Goal: Task Accomplishment & Management: Complete application form

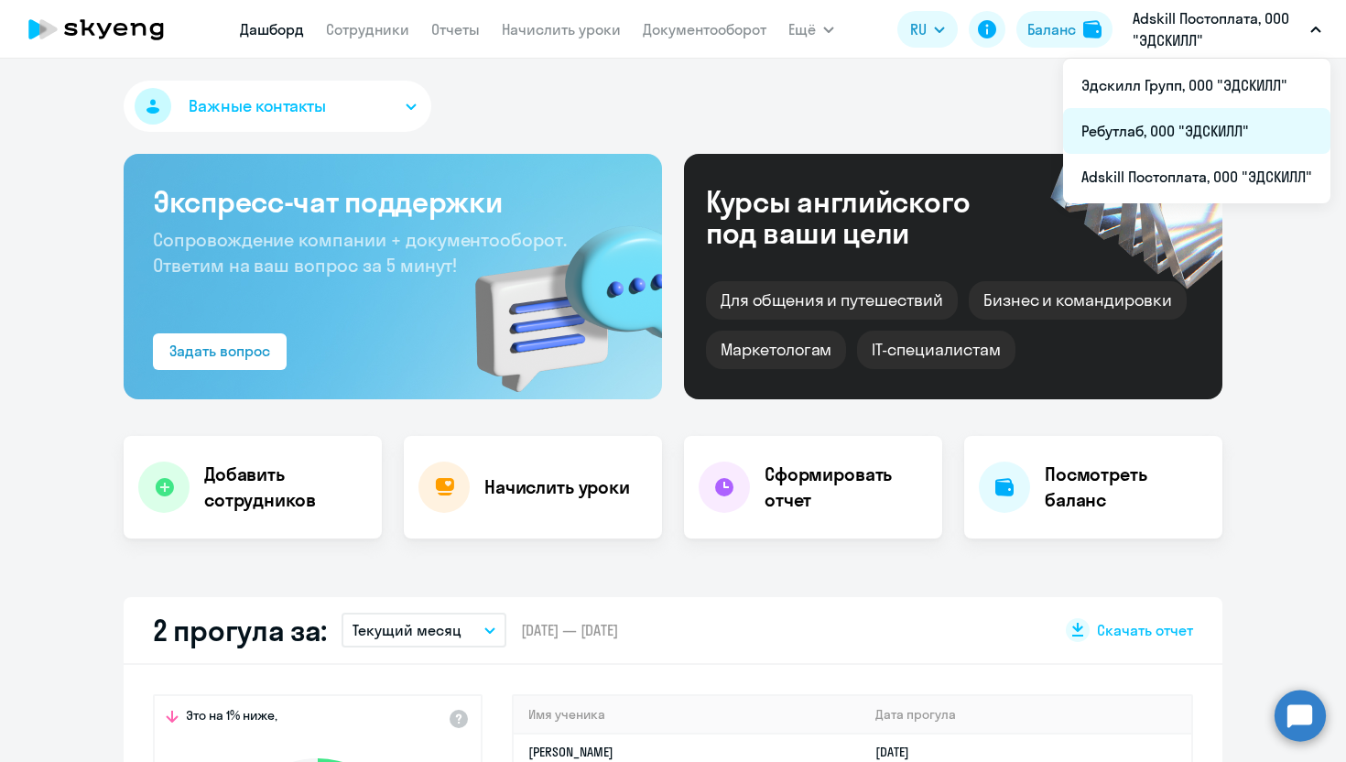
click at [1127, 143] on li "Ребутлаб, ООО "ЭДСКИЛЛ"" at bounding box center [1196, 131] width 267 height 46
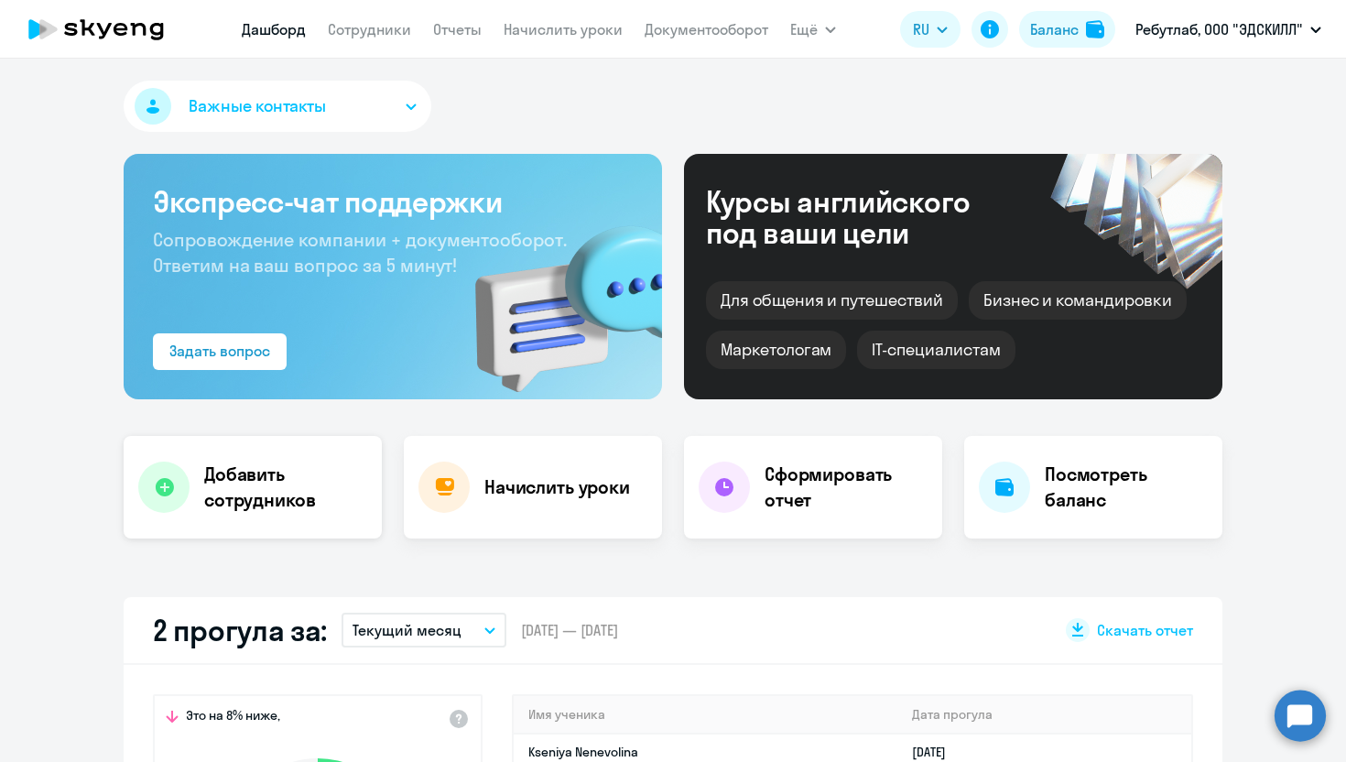
click at [217, 486] on h4 "Добавить сотрудников" at bounding box center [285, 487] width 163 height 51
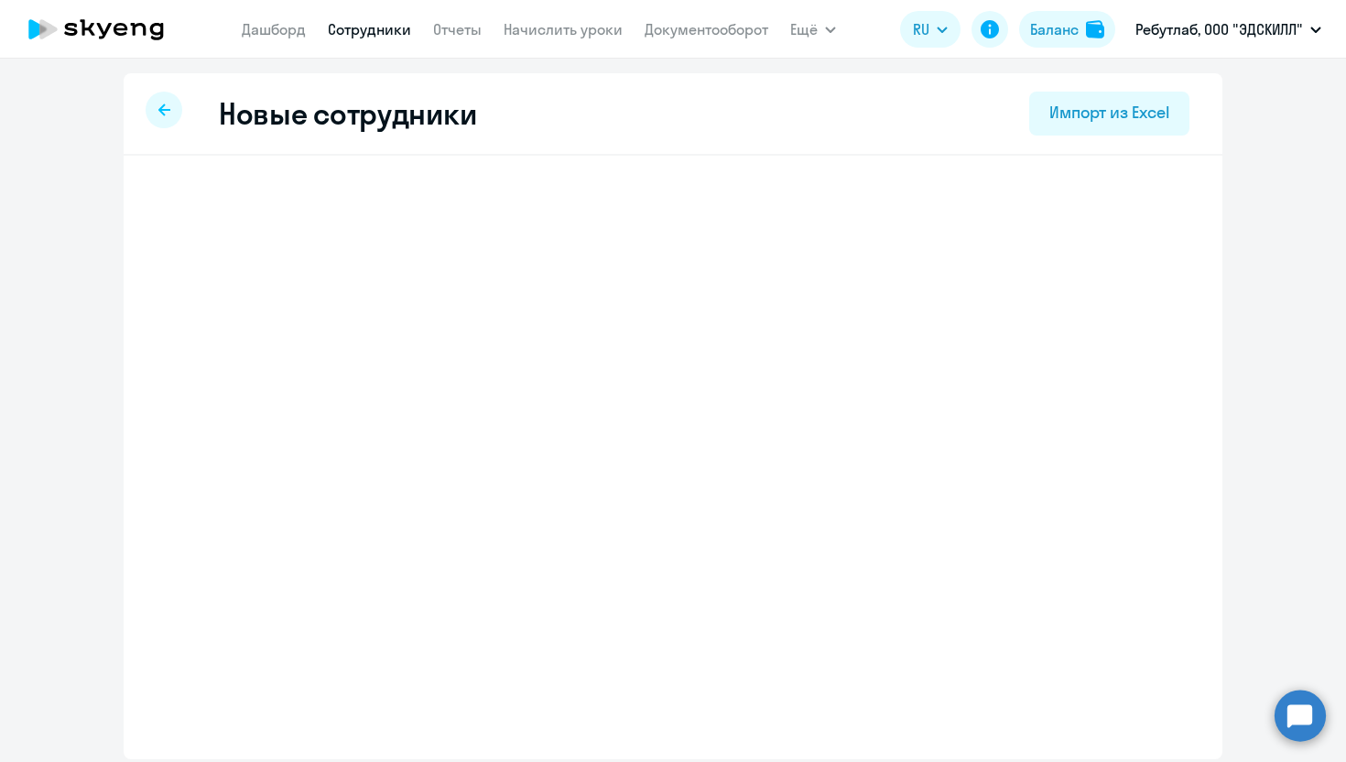
select select "english_adult_not_native_speaker"
select select "3"
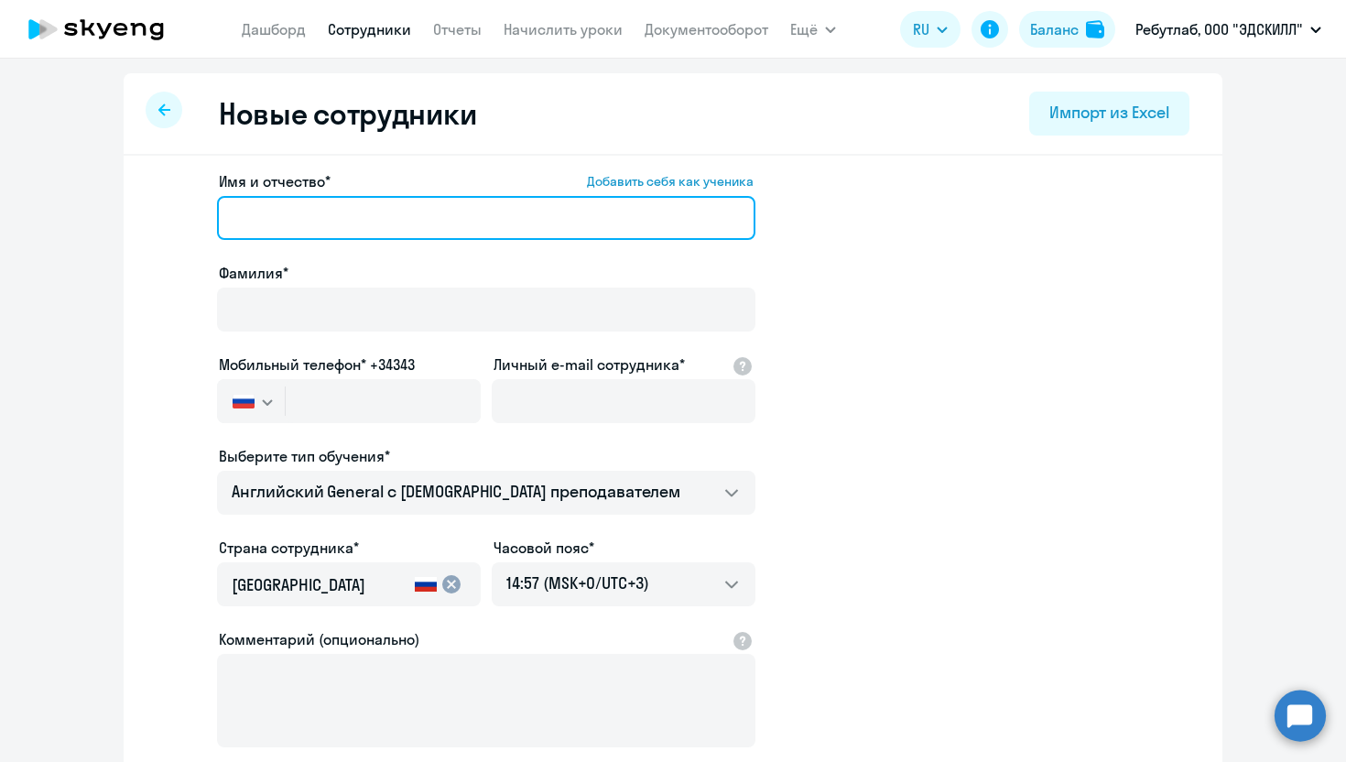
click at [342, 216] on input "Имя и отчество* Добавить себя как ученика" at bounding box center [486, 218] width 539 height 44
paste input "[PERSON_NAME]"
drag, startPoint x: 394, startPoint y: 222, endPoint x: 297, endPoint y: 212, distance: 97.6
click at [297, 212] on input "[PERSON_NAME]" at bounding box center [486, 218] width 539 height 44
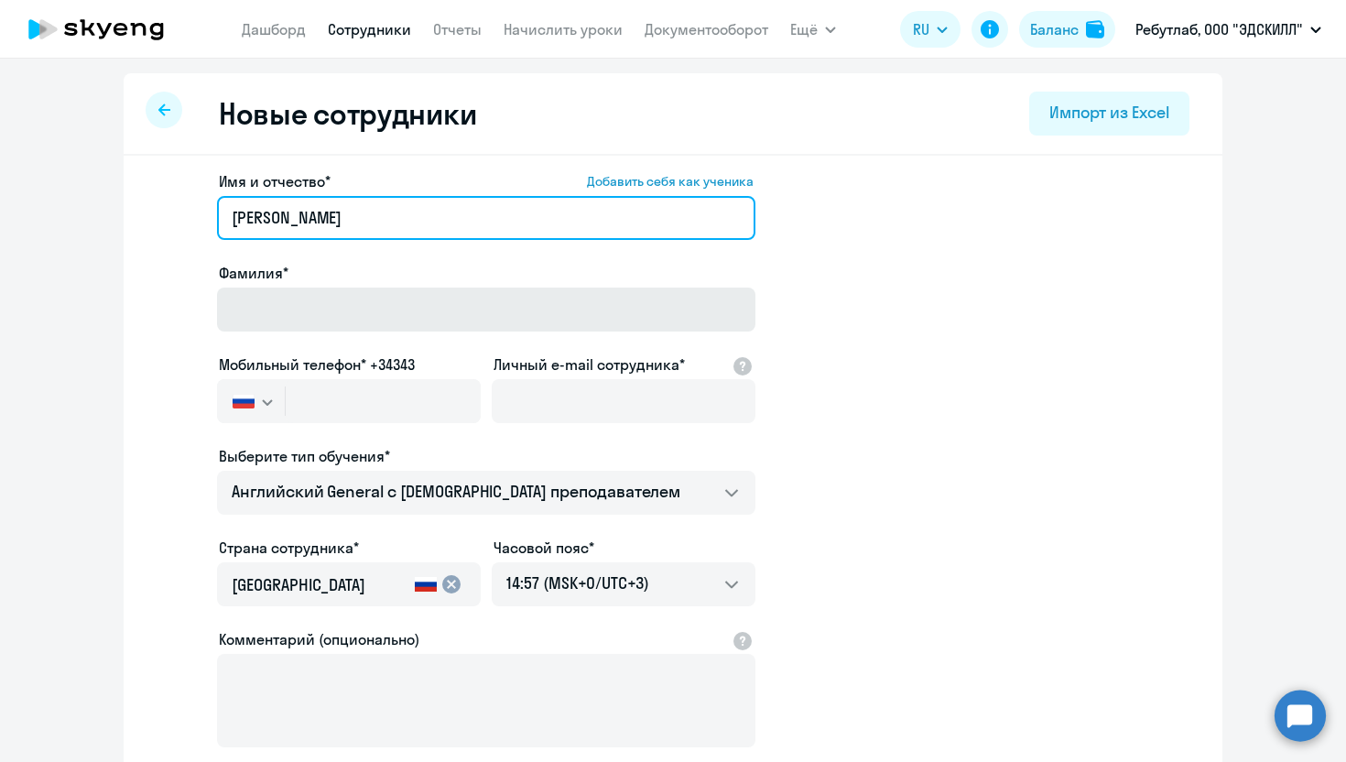
type input "[PERSON_NAME]"
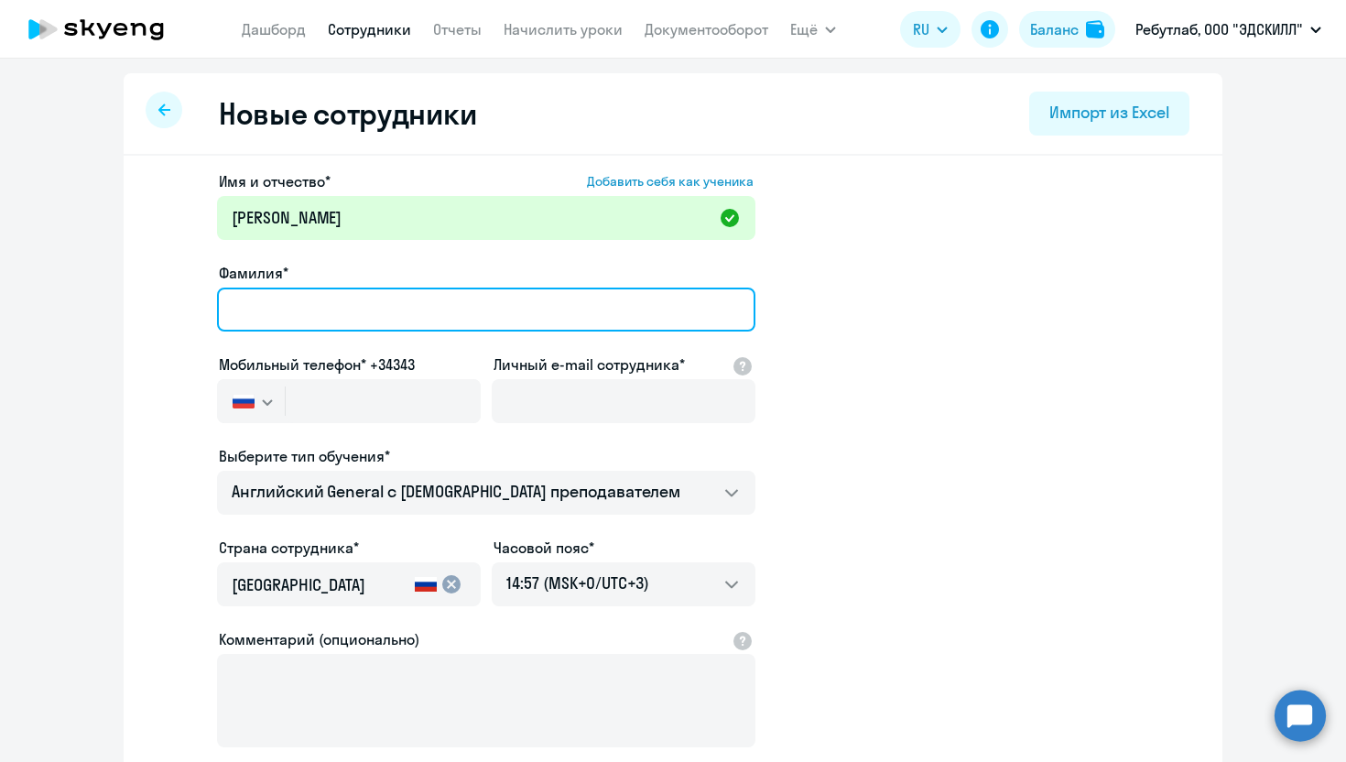
click at [287, 310] on input "Фамилия*" at bounding box center [486, 310] width 539 height 44
paste input "Kazaneva"
type input "Kazaneva"
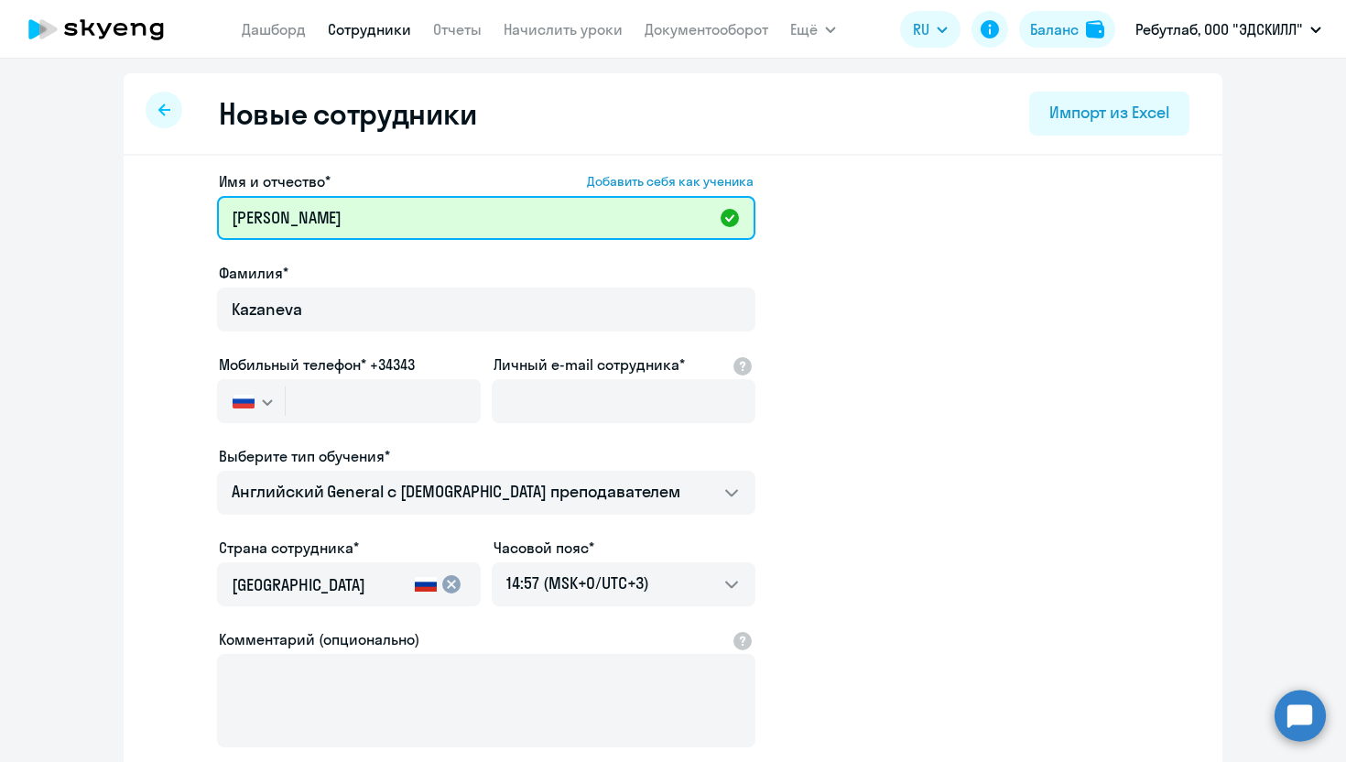
click at [430, 213] on input "[PERSON_NAME]" at bounding box center [486, 218] width 539 height 44
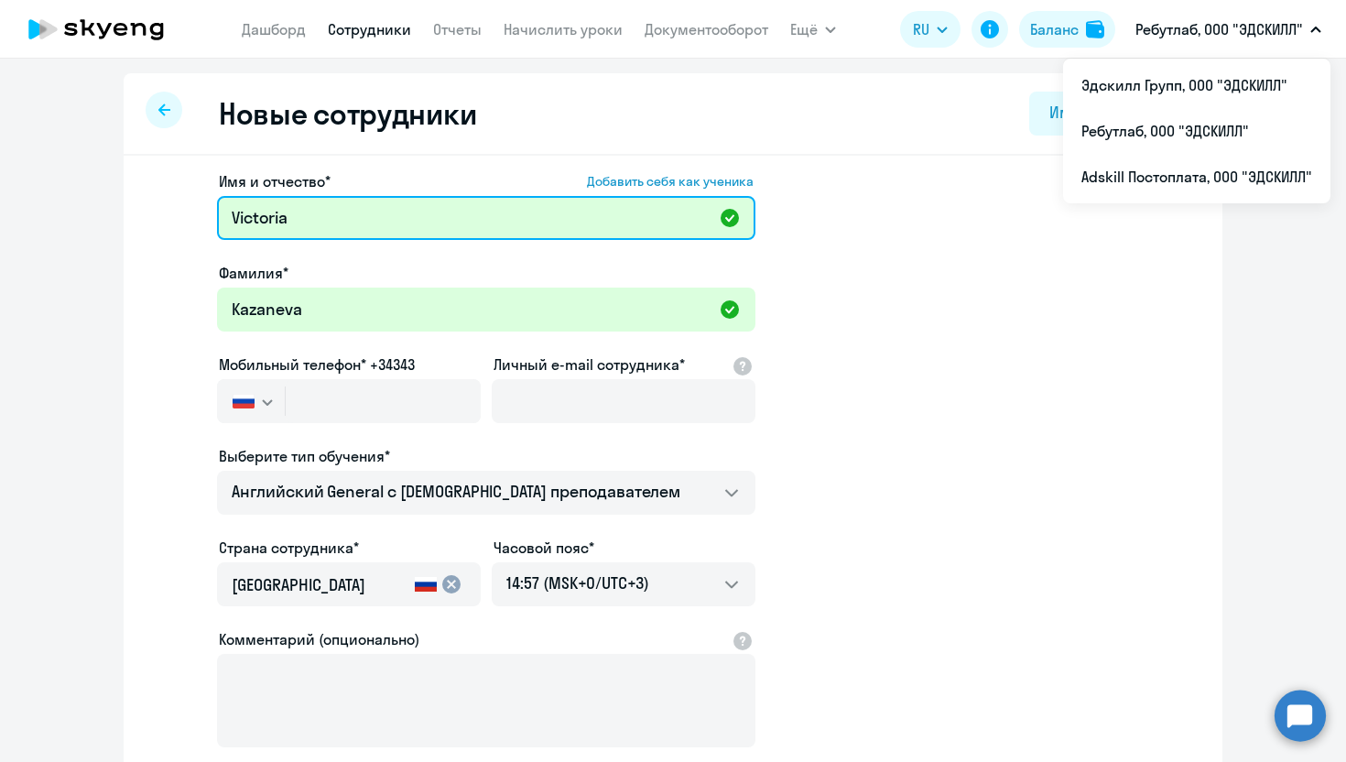
type input "Victoria"
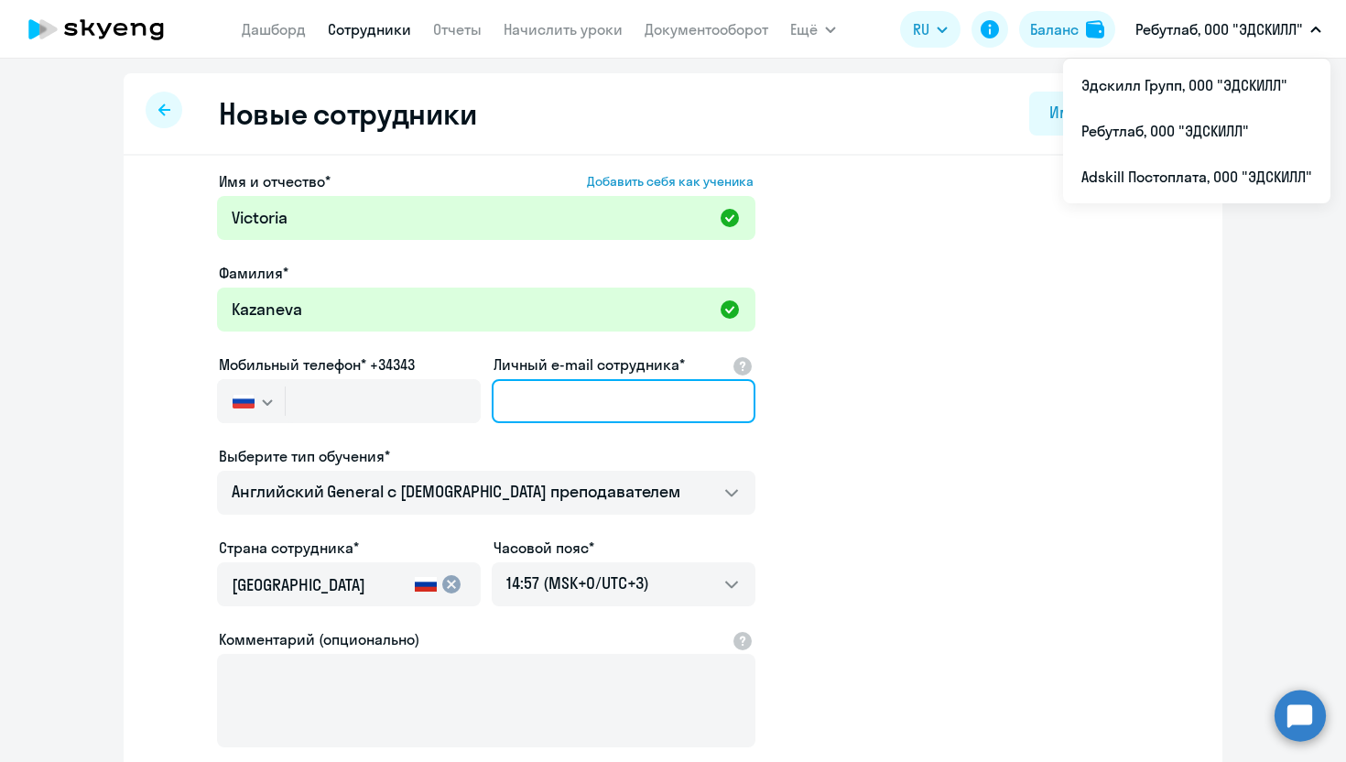
click at [588, 416] on input "Личный e-mail сотрудника*" at bounding box center [624, 401] width 264 height 44
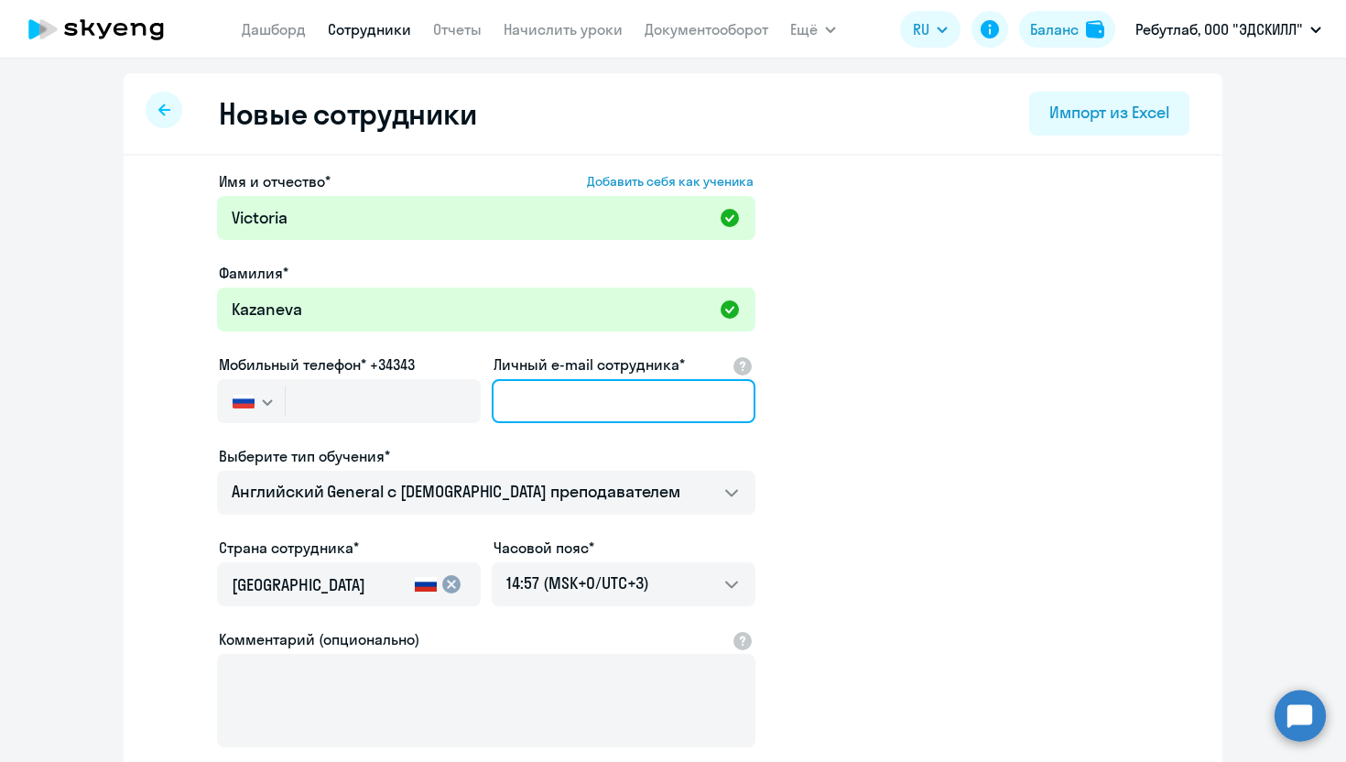
paste input "[EMAIL_ADDRESS][DOMAIN_NAME]"
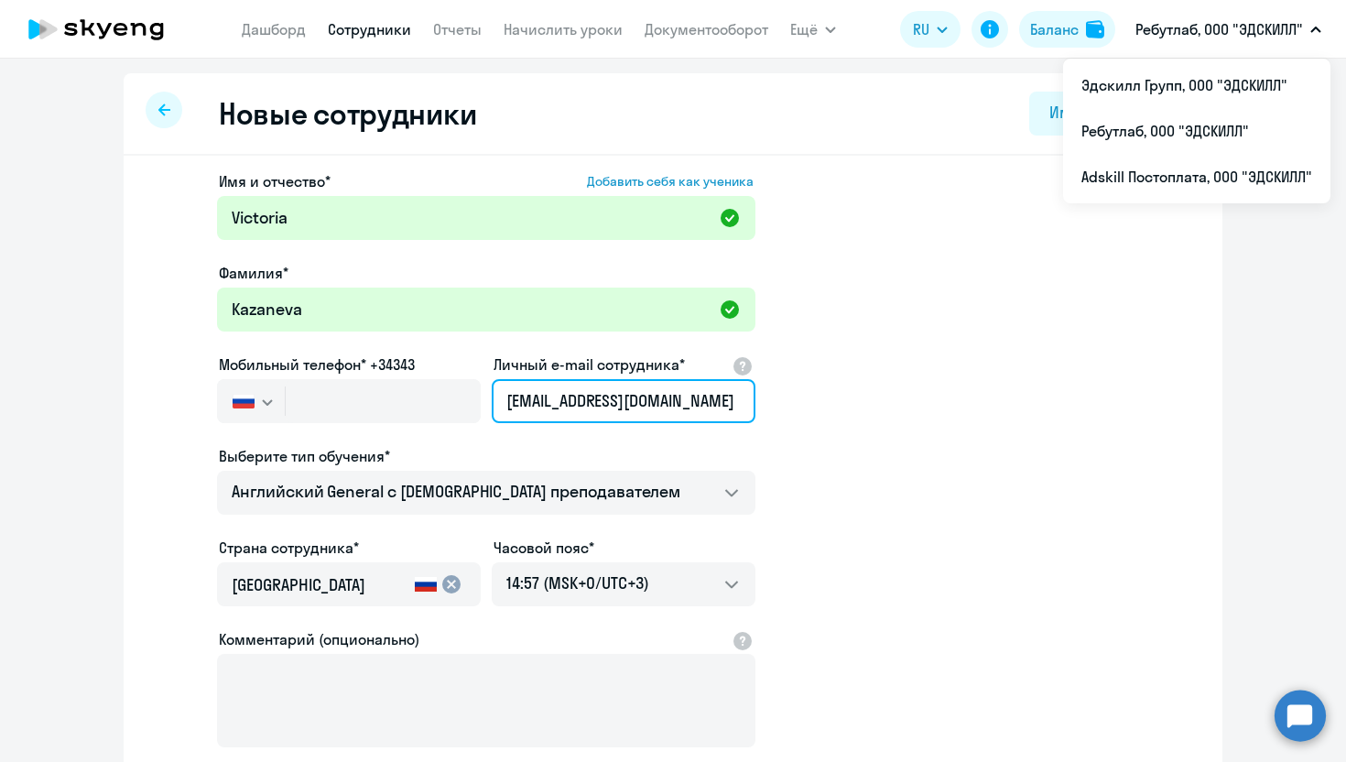
type input "[EMAIL_ADDRESS][DOMAIN_NAME]"
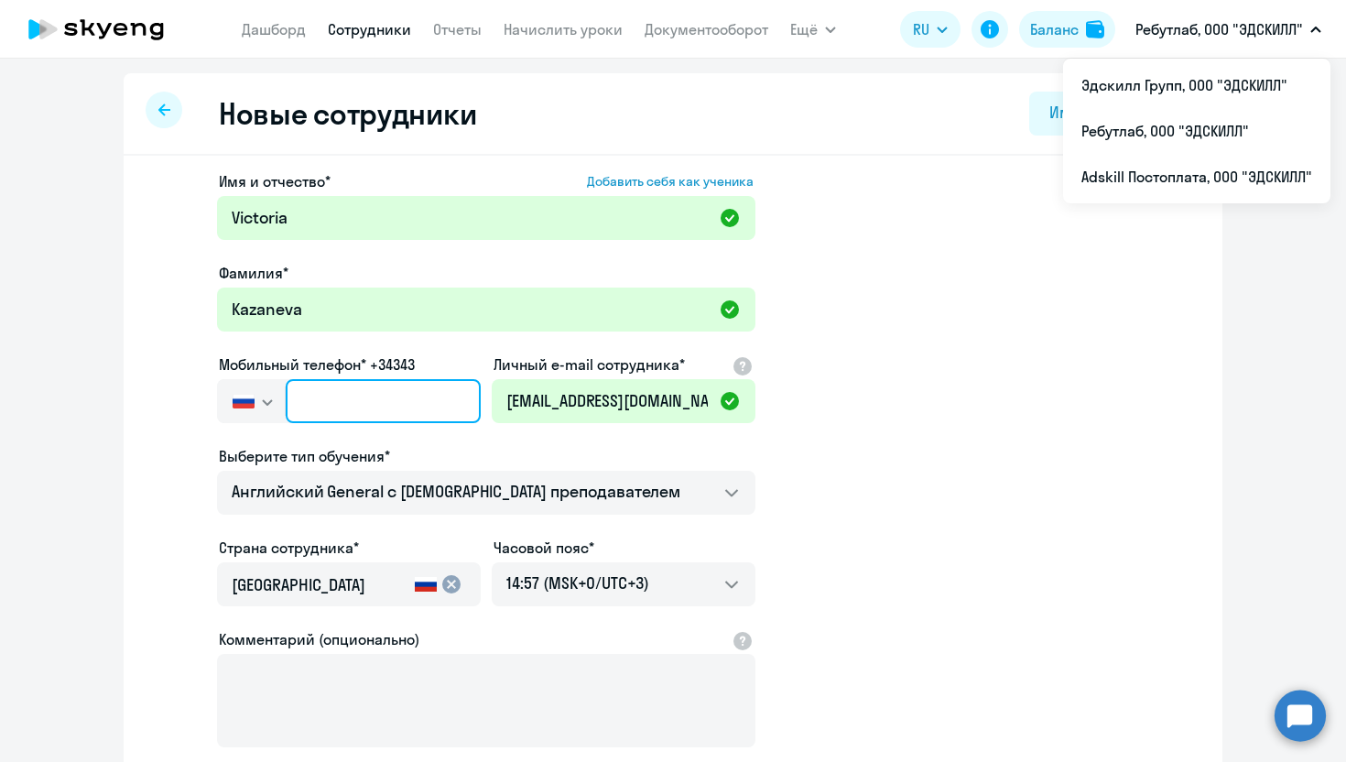
click at [375, 399] on input "text" at bounding box center [383, 401] width 195 height 44
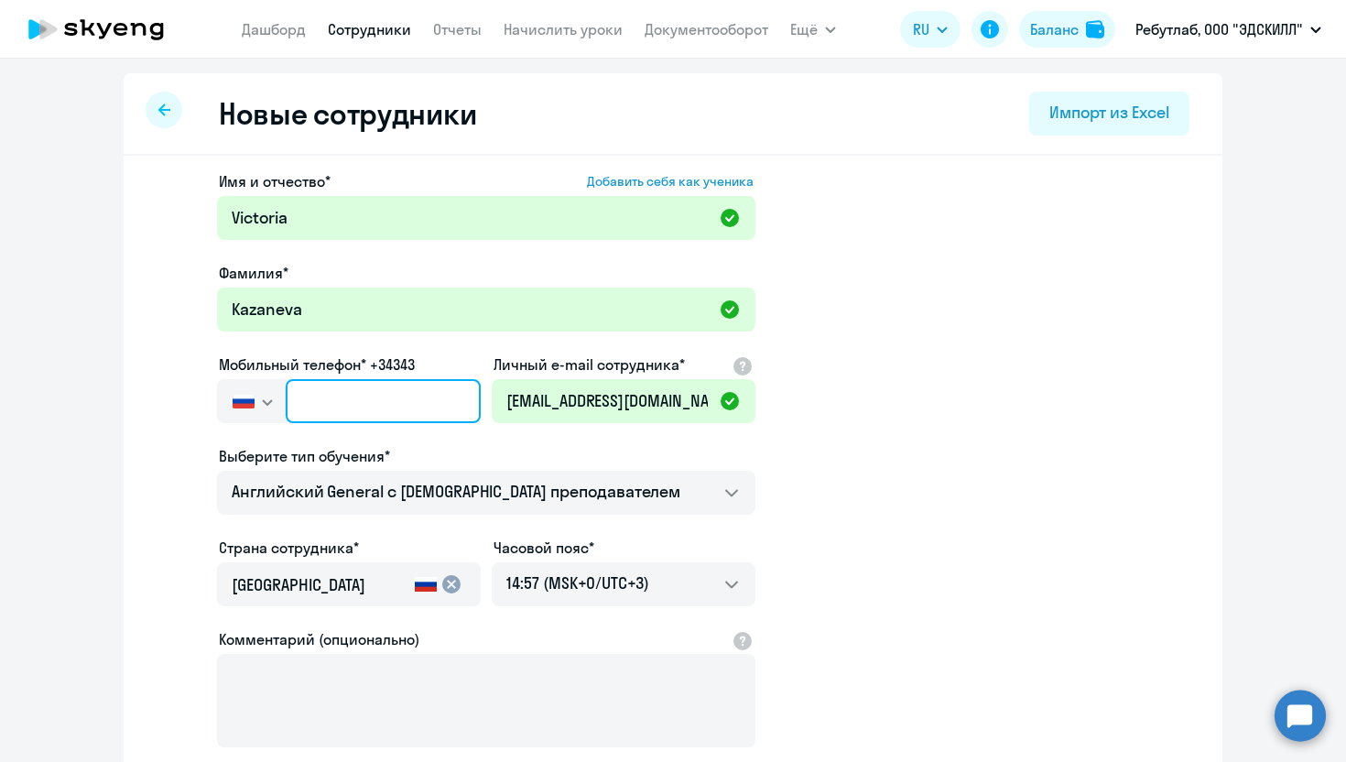
paste input "[PHONE_NUMBER]"
type input "[PHONE_NUMBER]"
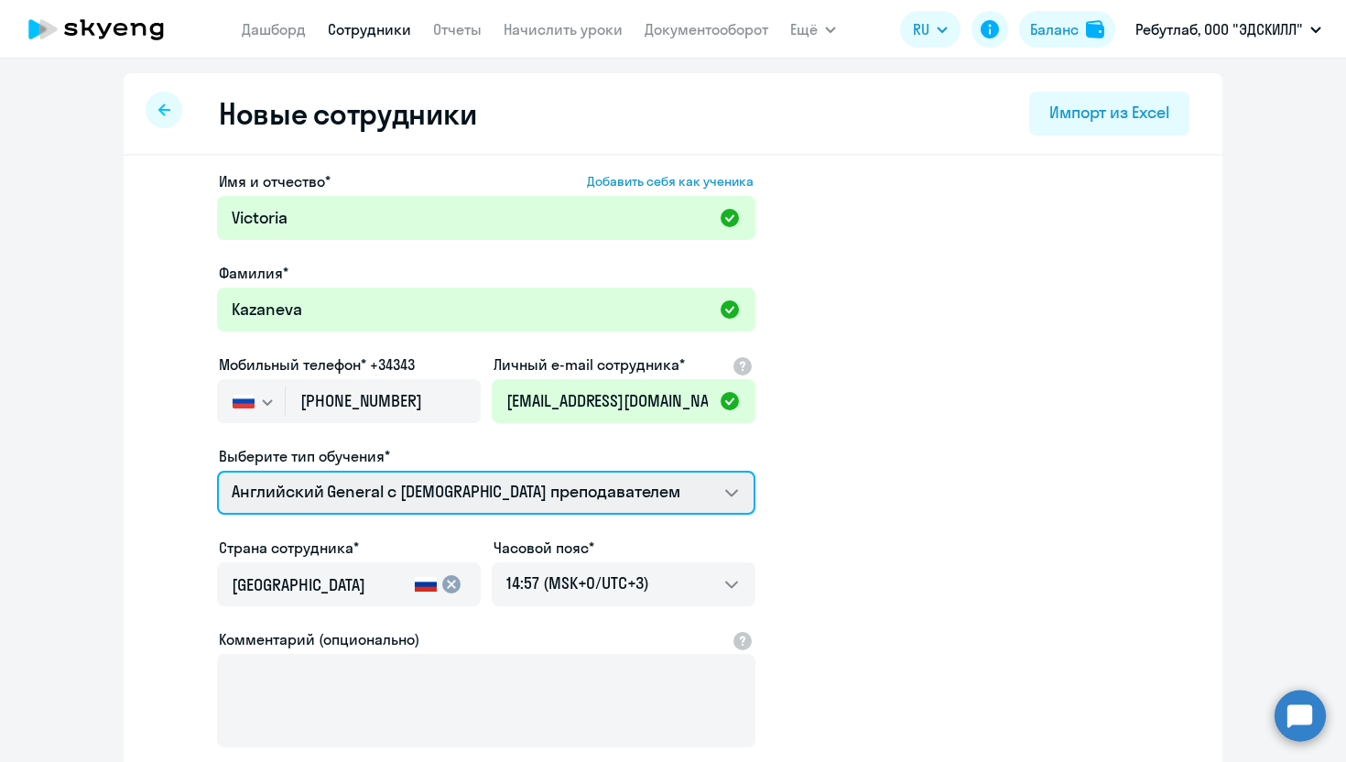
click at [465, 506] on select "Премиум [DEMOGRAPHIC_DATA] с русскоговорящим преподавателем Английский General …" at bounding box center [486, 493] width 539 height 44
select select "english_adult_not_native_speaker_premium"
click at [217, 471] on select "Премиум [DEMOGRAPHIC_DATA] с русскоговорящим преподавателем Английский General …" at bounding box center [486, 493] width 539 height 44
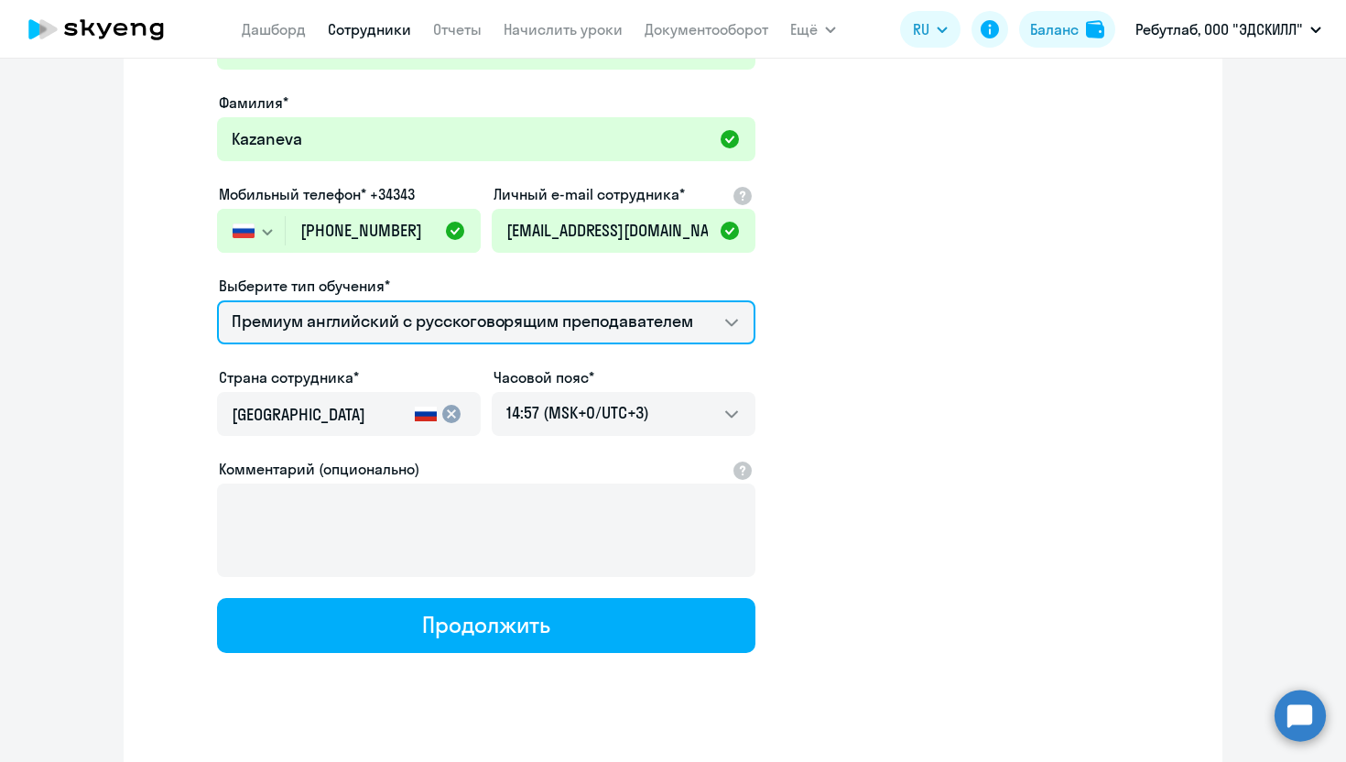
scroll to position [196, 0]
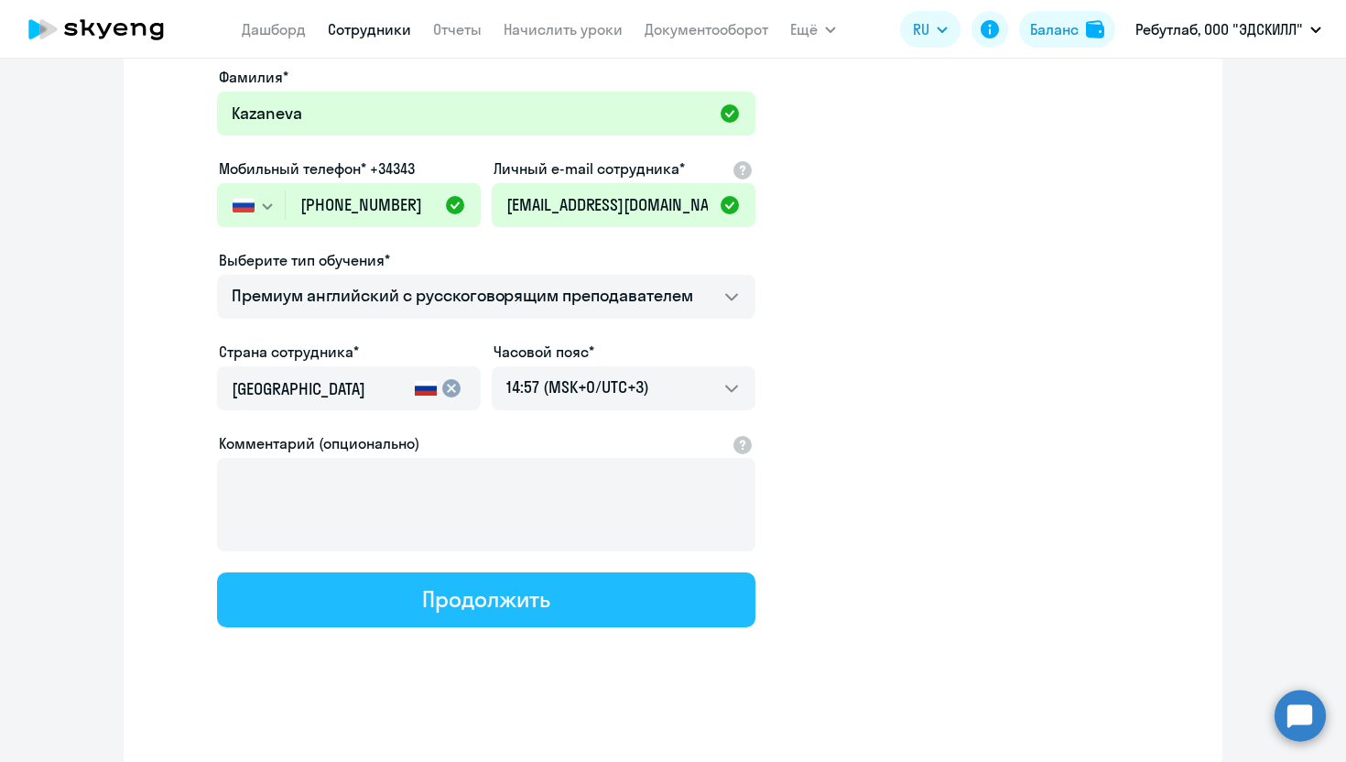
click at [505, 599] on div "Продолжить" at bounding box center [485, 598] width 127 height 29
select select "english_adult_not_native_speaker_premium"
select select "3"
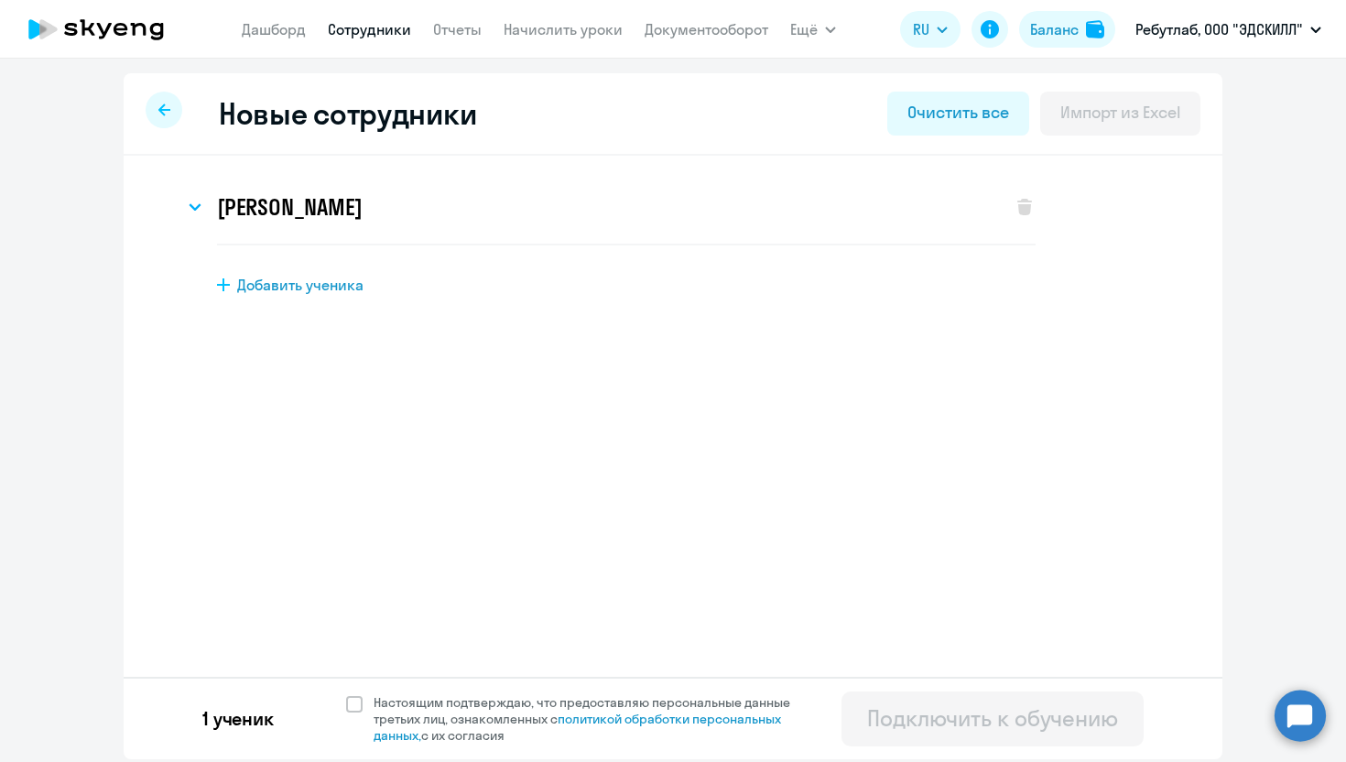
scroll to position [0, 0]
click at [346, 720] on label "Настоящим подтверждаю, что предоставляю персональные данные третьих лиц, ознако…" at bounding box center [579, 718] width 466 height 49
click at [346, 694] on input "Настоящим подтверждаю, что предоставляю персональные данные третьих лиц, ознако…" at bounding box center [345, 693] width 1 height 1
checkbox input "true"
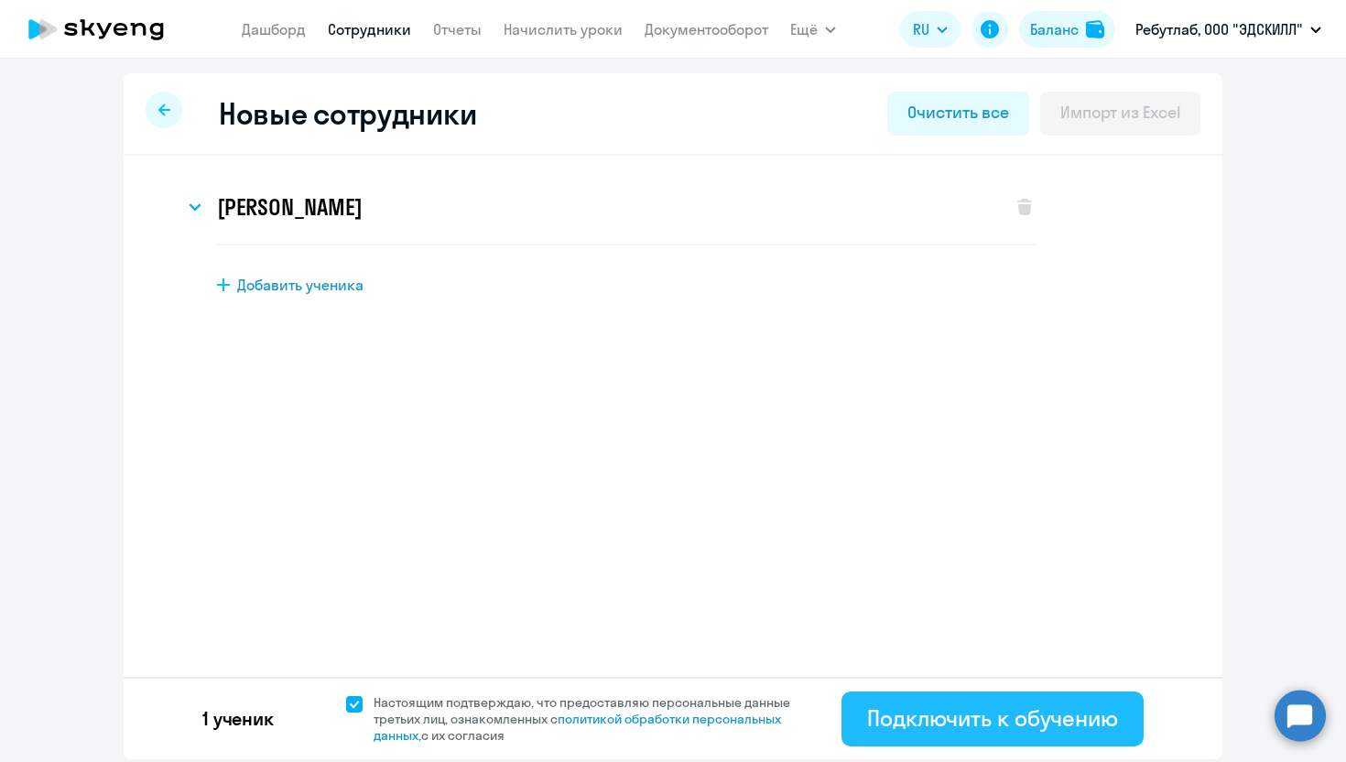
click at [1035, 732] on div "Подключить к обучению" at bounding box center [992, 717] width 251 height 29
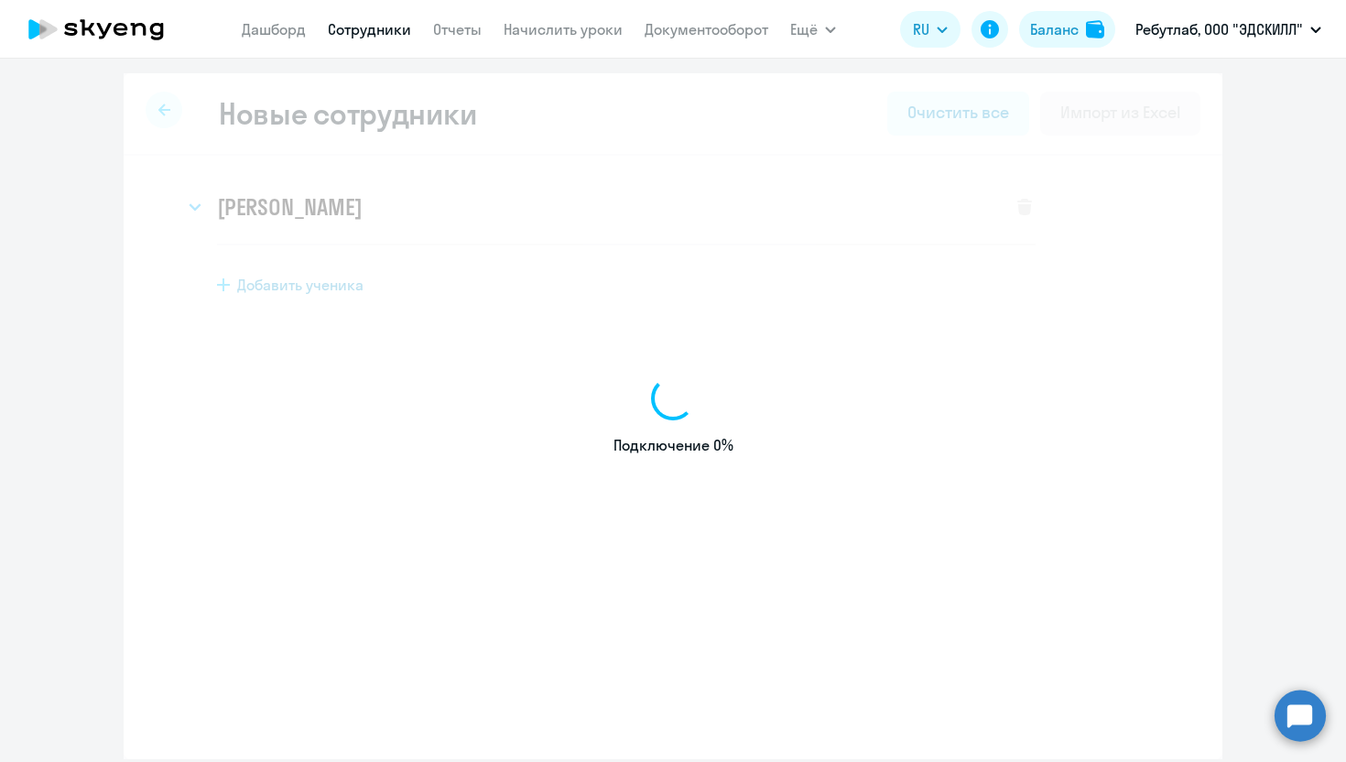
select select "english_adult_not_native_speaker"
select select "3"
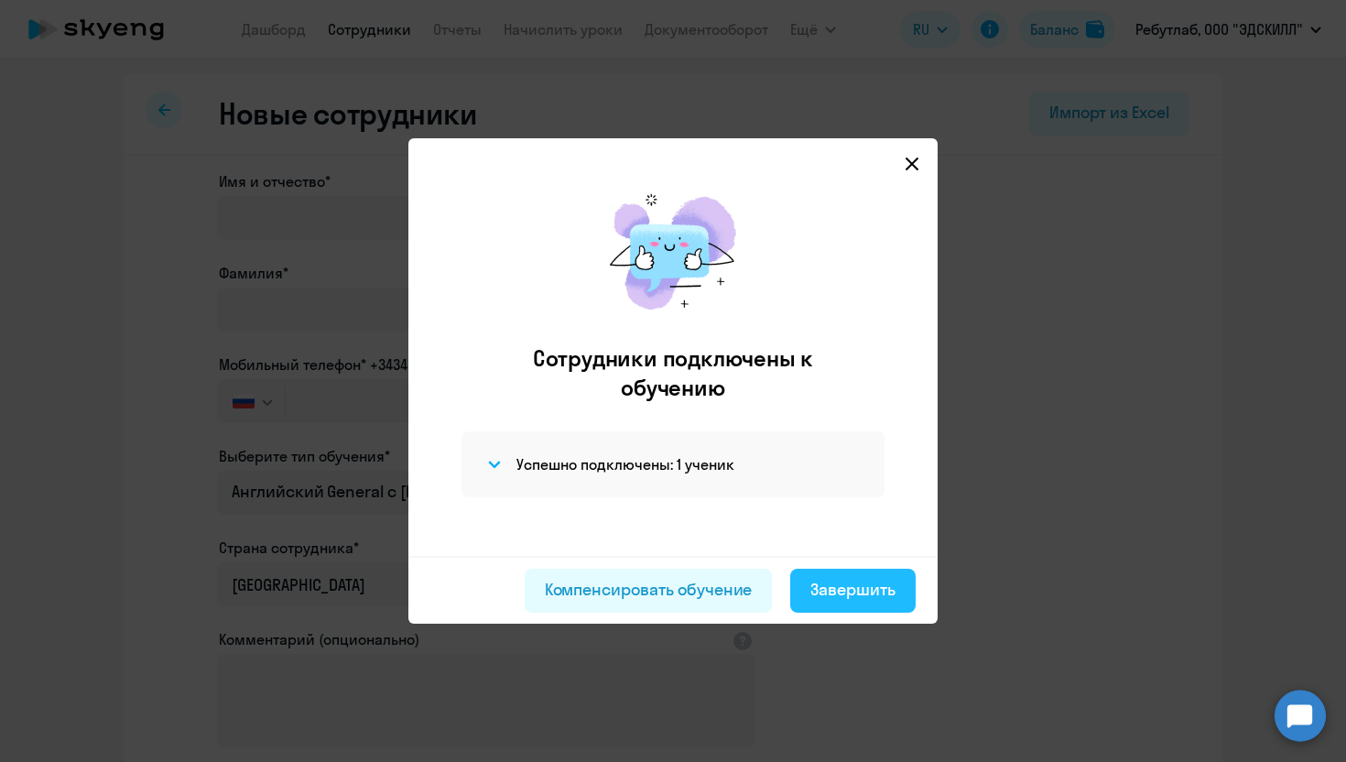
click at [879, 608] on button "Завершить" at bounding box center [852, 591] width 125 height 44
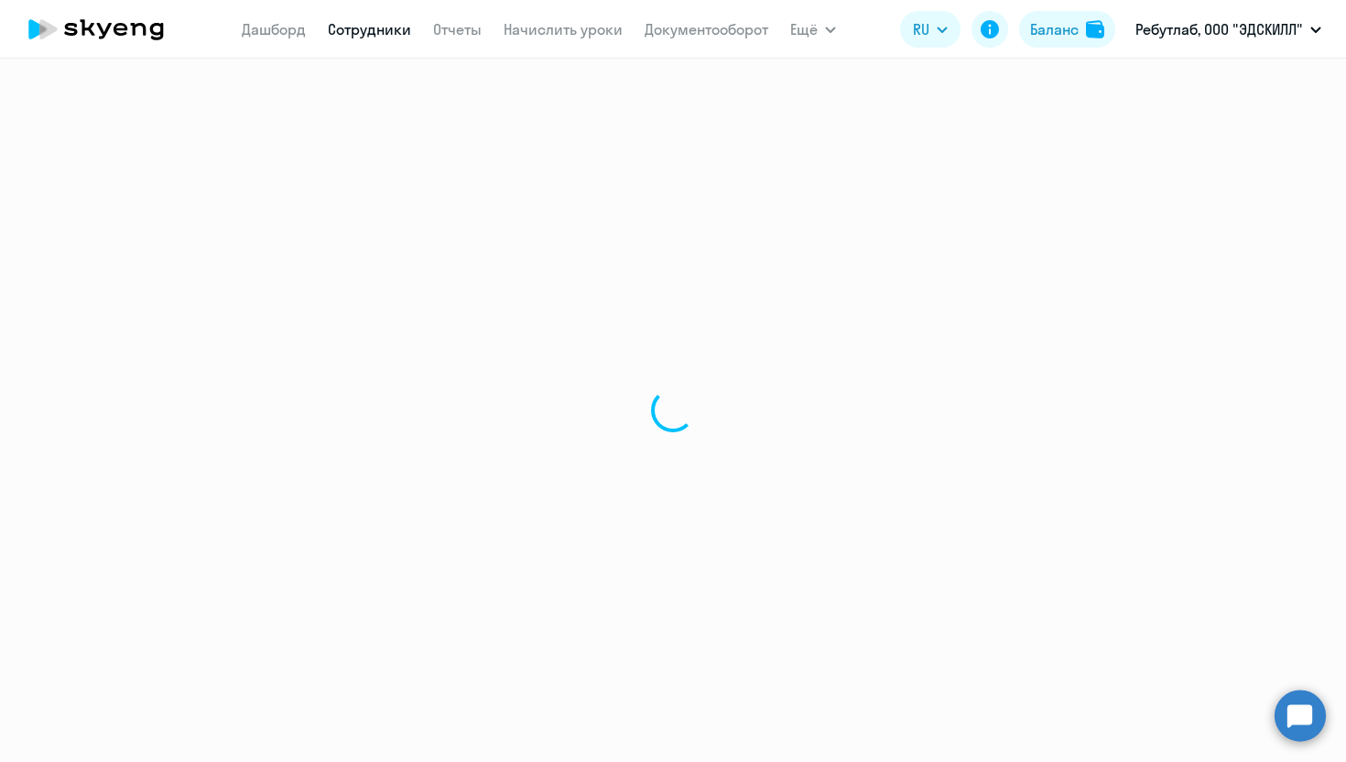
select select "30"
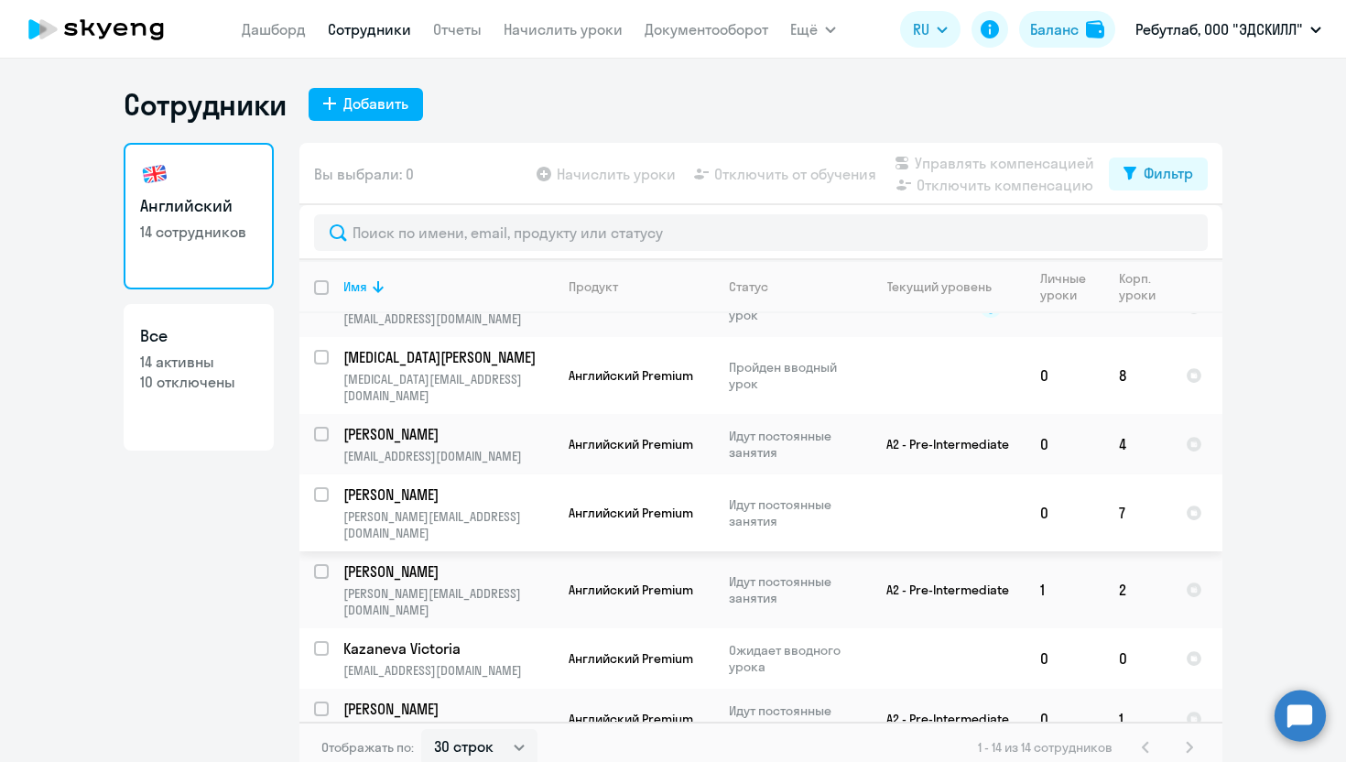
scroll to position [431, 0]
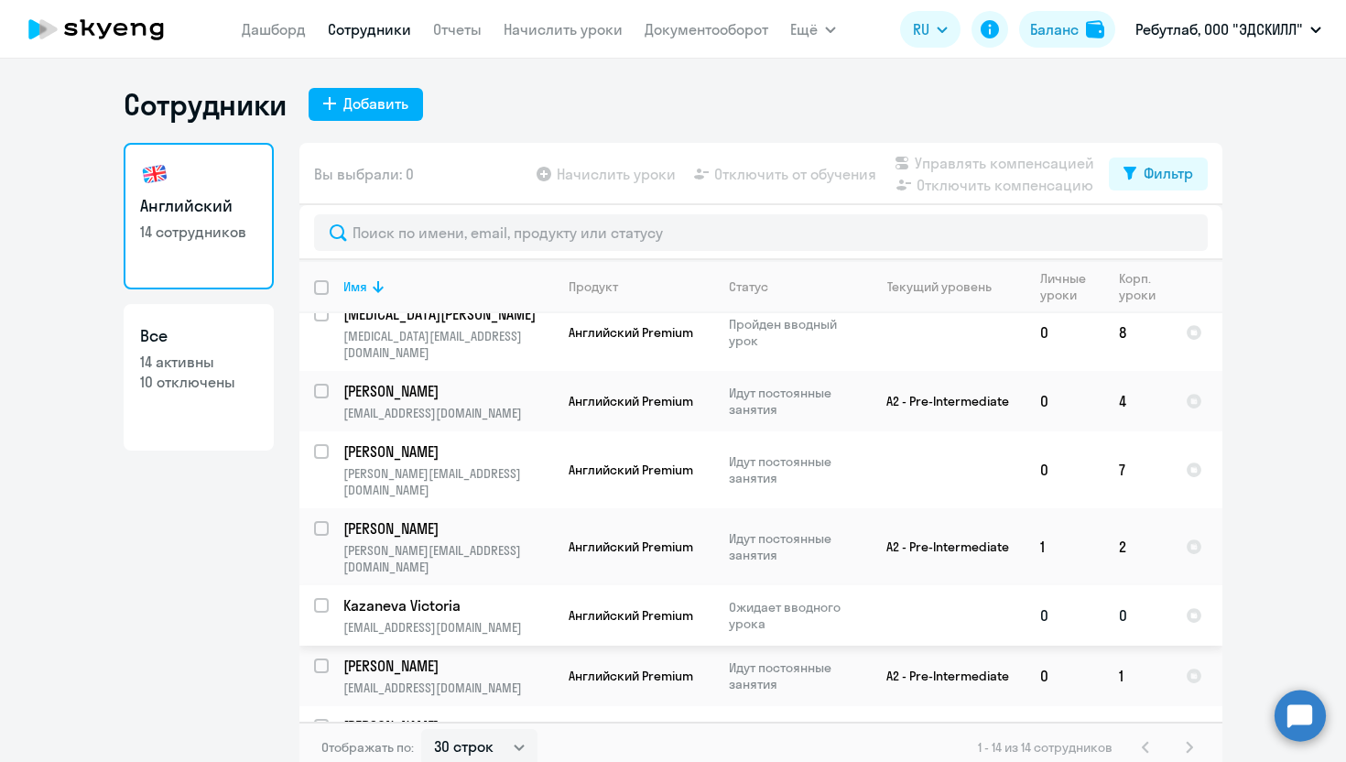
click at [322, 598] on input "select row 42583145" at bounding box center [332, 616] width 37 height 37
checkbox input "true"
click at [605, 175] on span "Начислить уроки" at bounding box center [616, 174] width 119 height 22
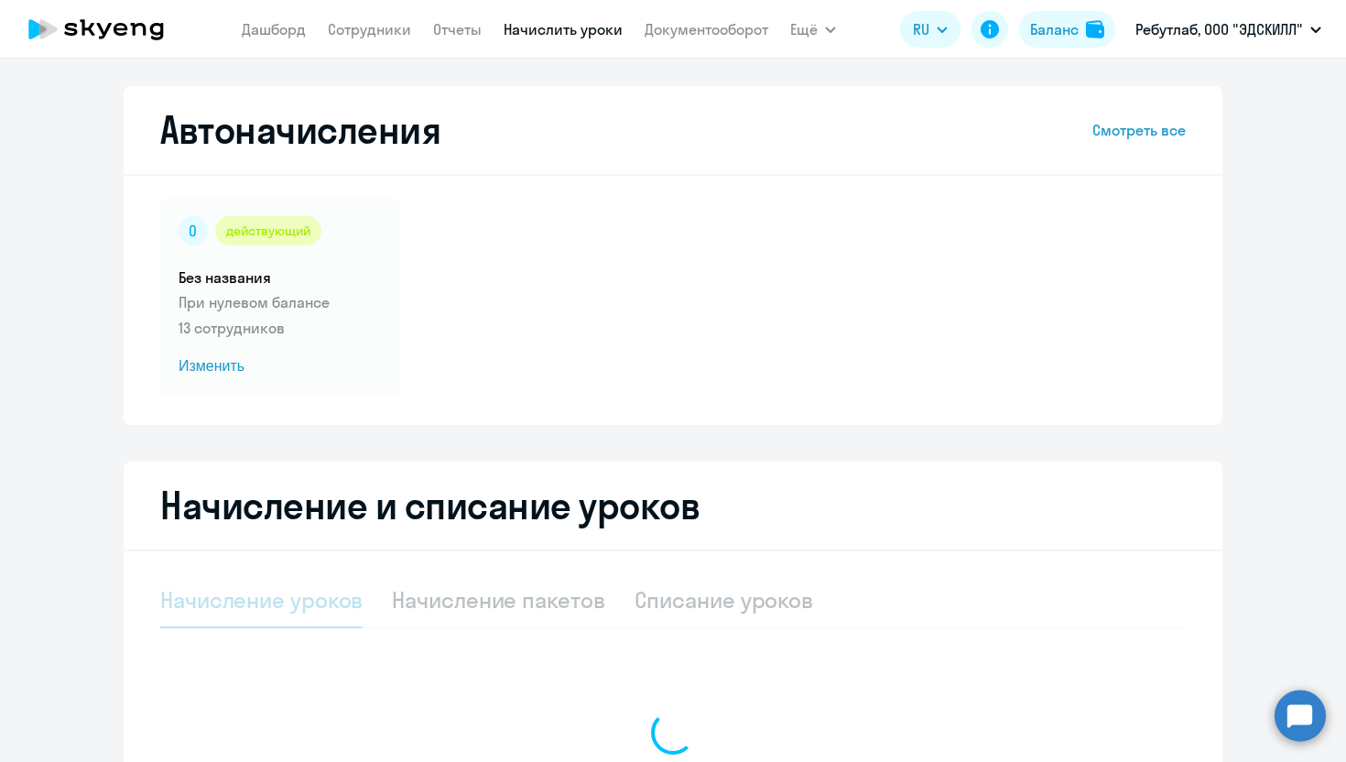
select select "10"
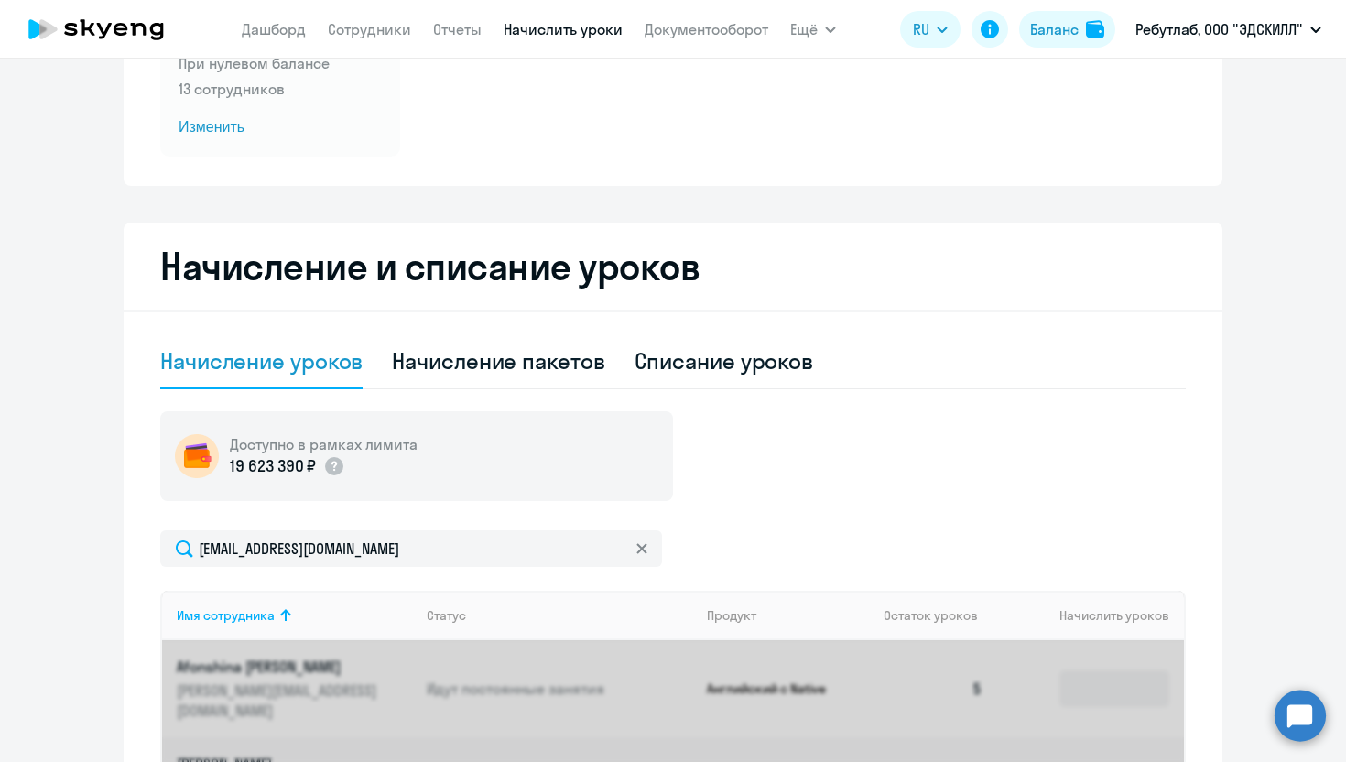
scroll to position [417, 0]
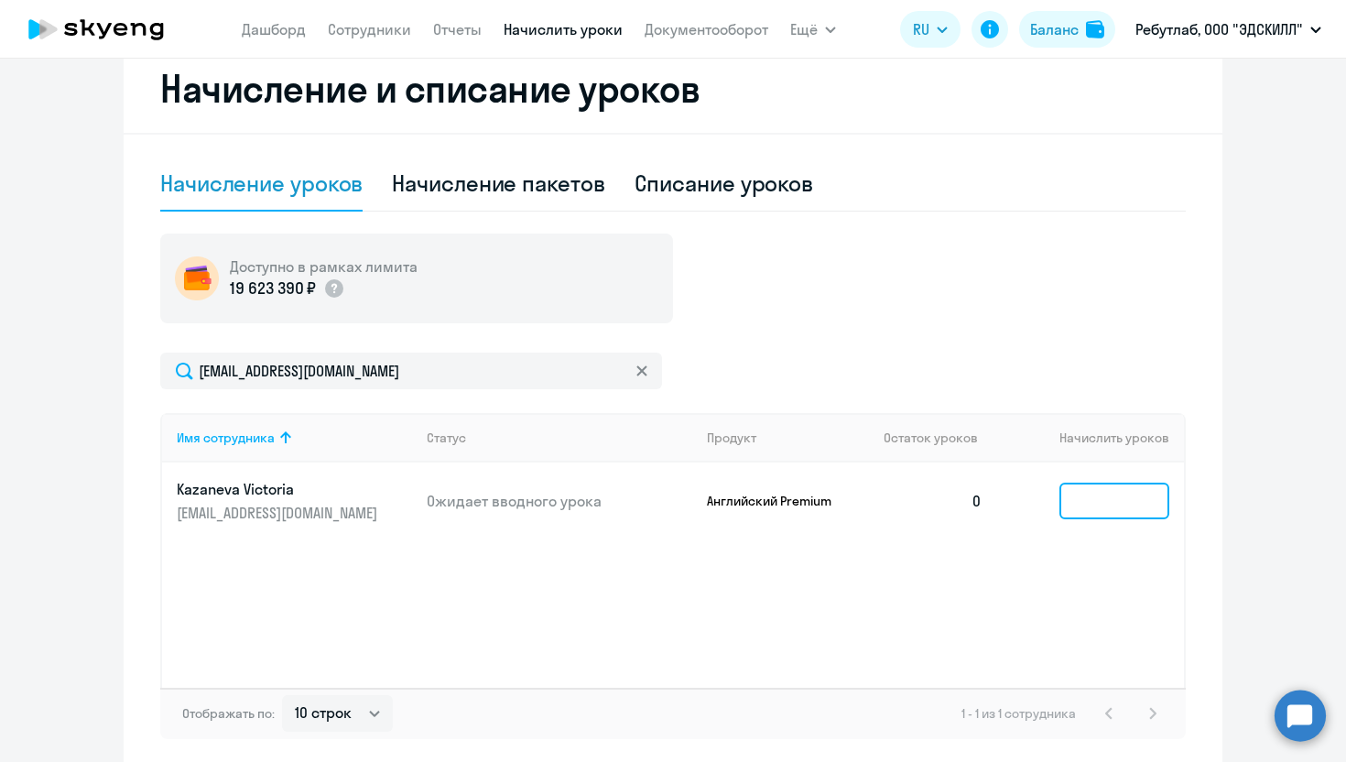
click at [1121, 507] on input at bounding box center [1115, 501] width 110 height 37
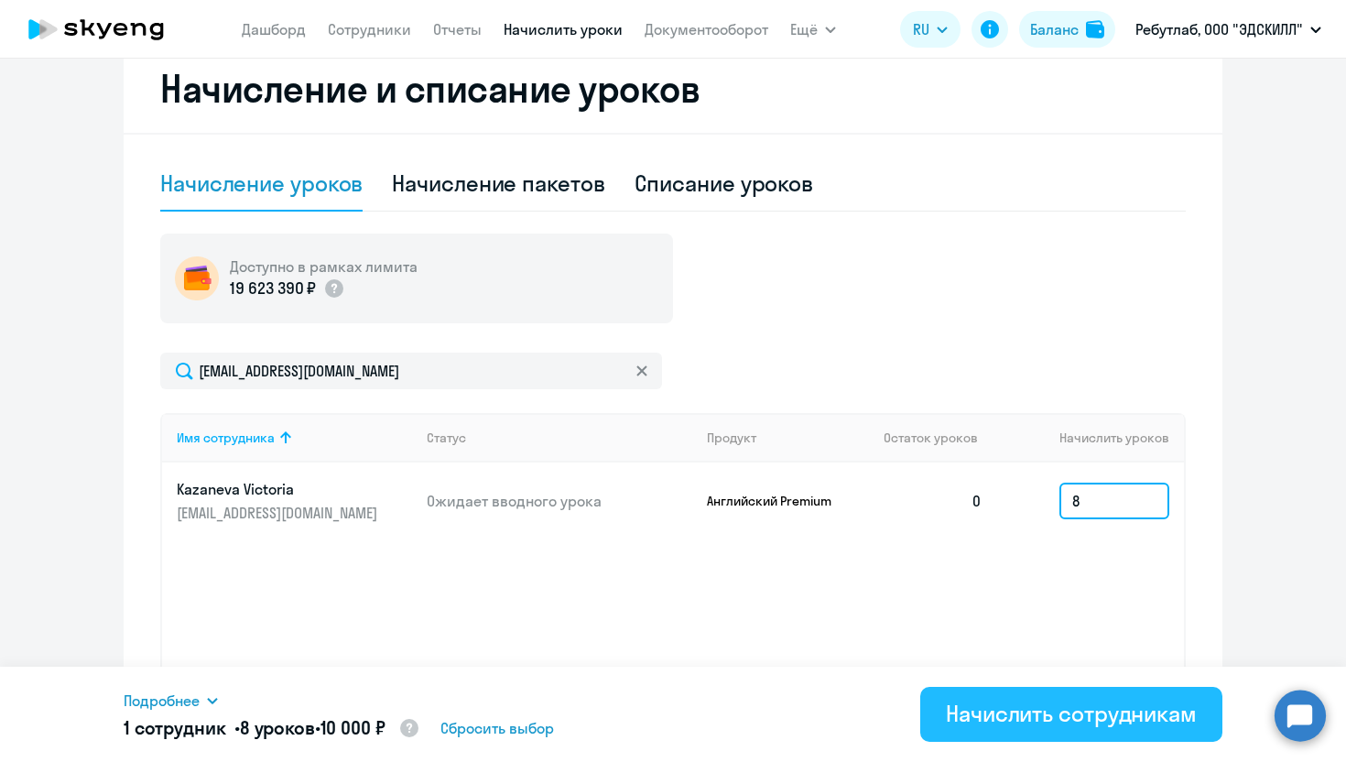
type input "8"
click at [1003, 735] on button "Начислить сотрудникам" at bounding box center [1071, 714] width 302 height 55
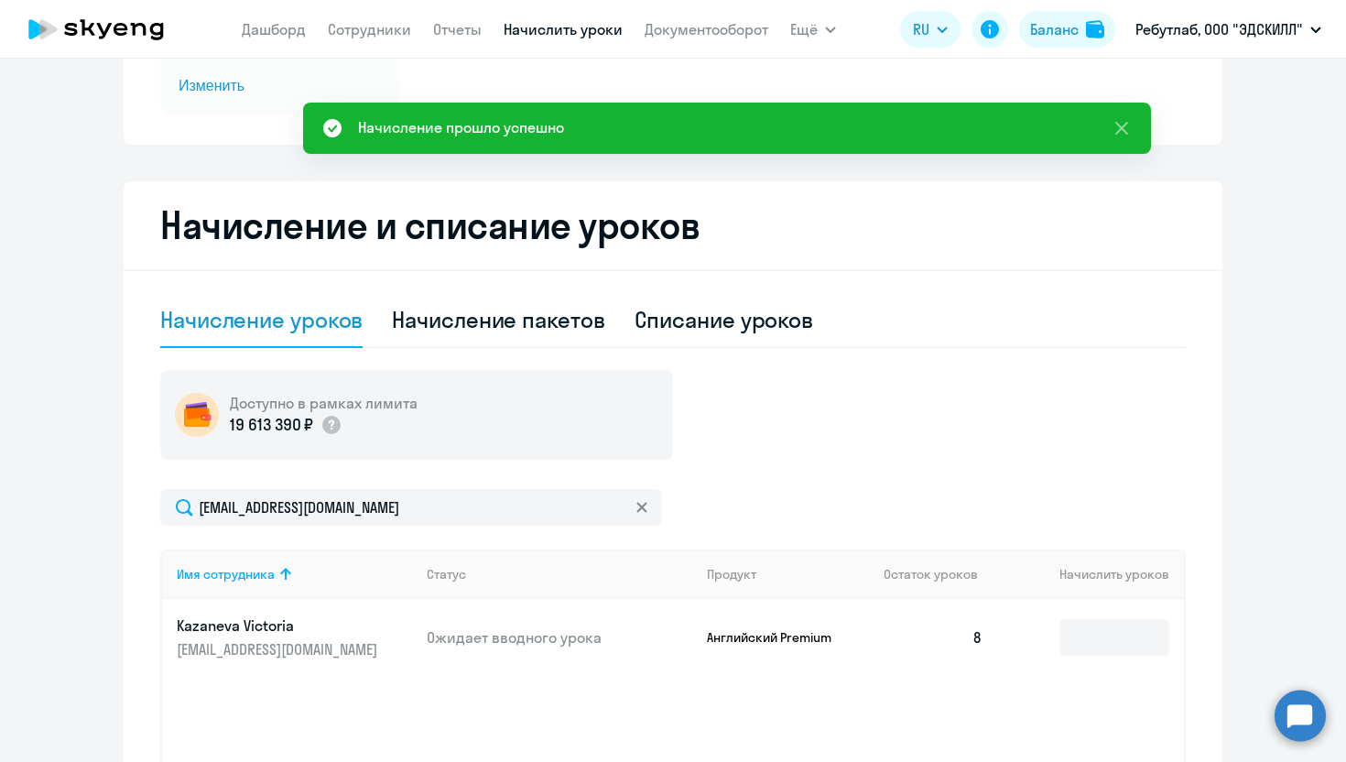
scroll to position [207, 0]
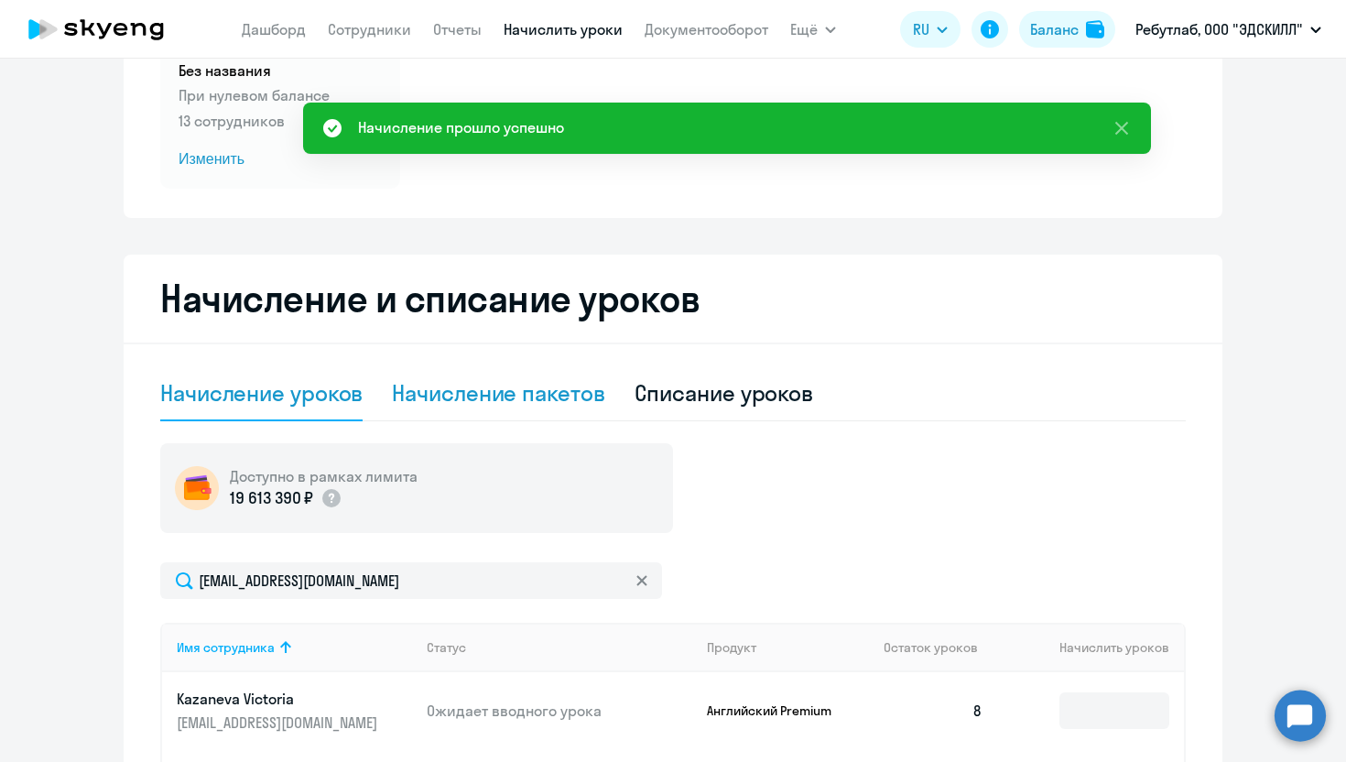
click at [514, 387] on div "Начисление пакетов" at bounding box center [498, 392] width 212 height 29
select select "10"
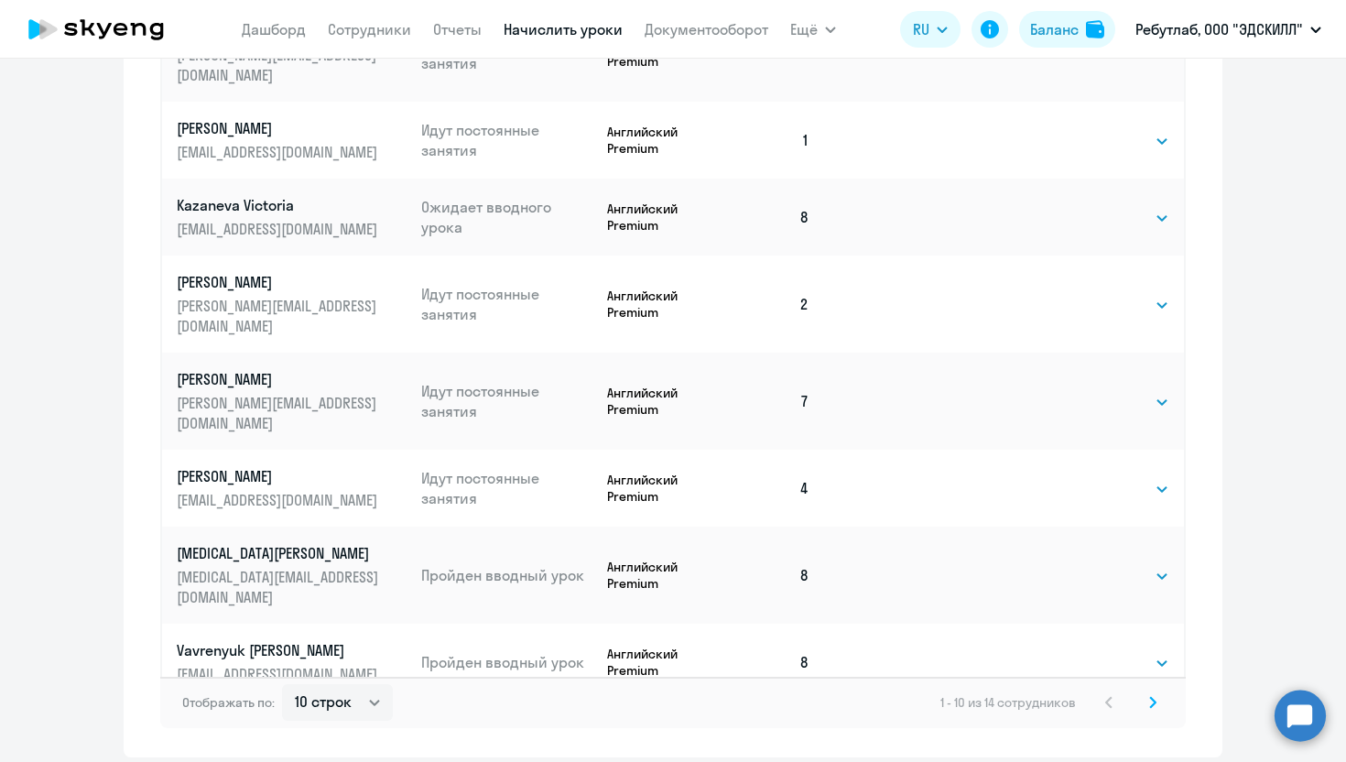
scroll to position [1018, 0]
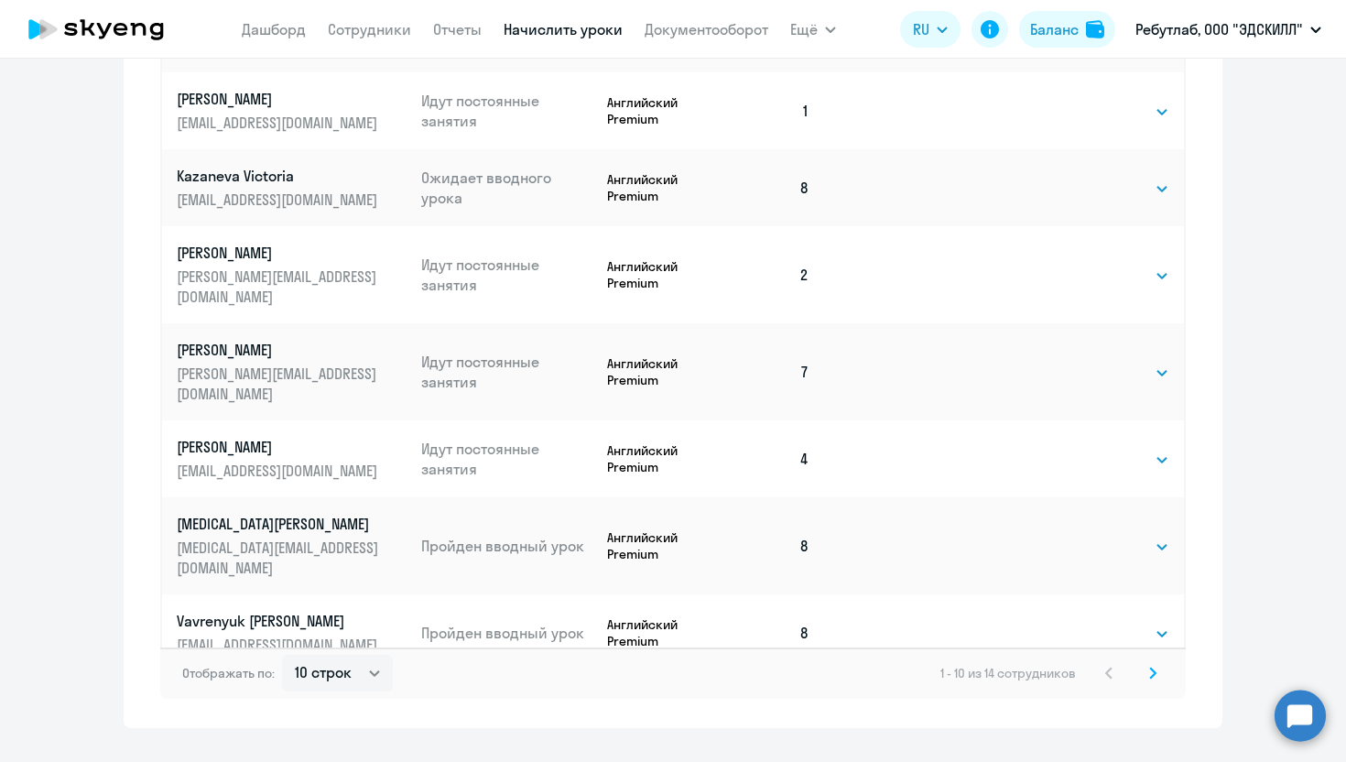
click at [1154, 668] on icon at bounding box center [1152, 673] width 7 height 13
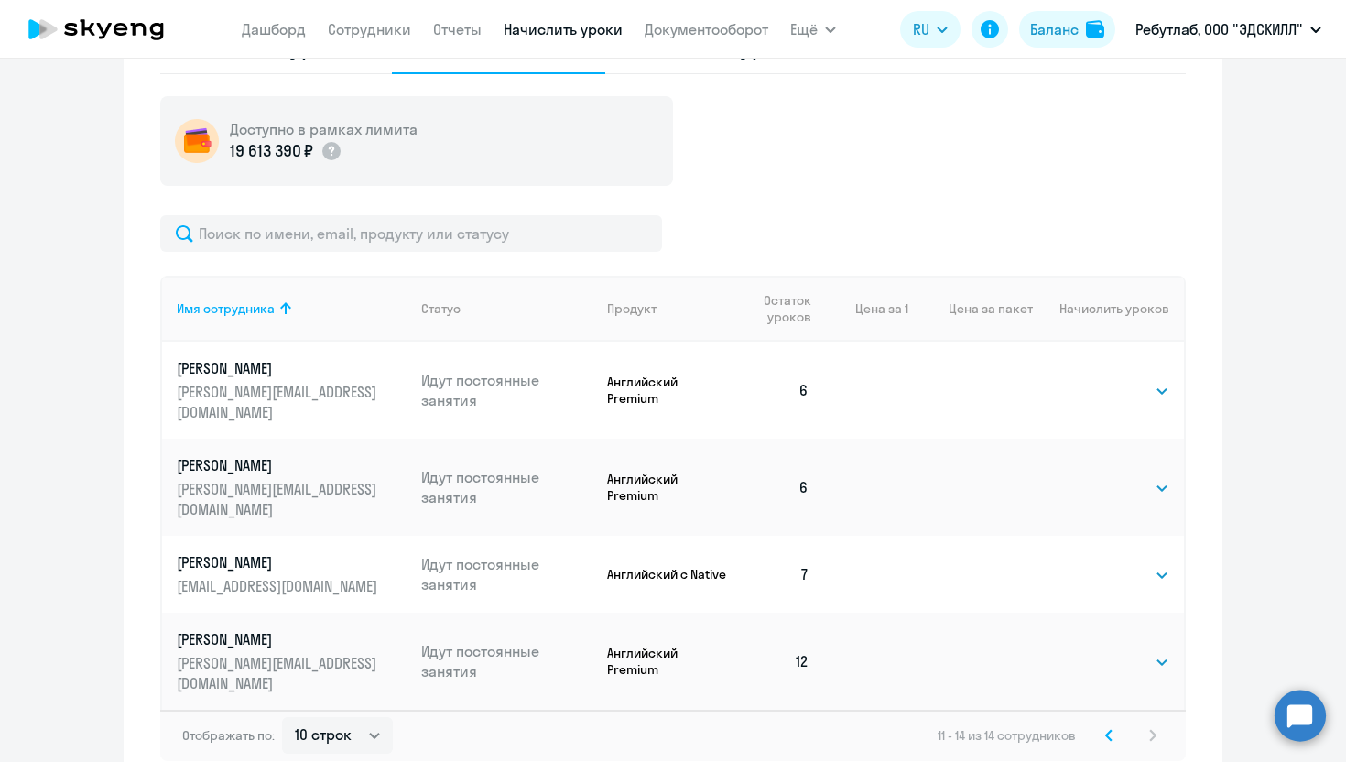
scroll to position [556, 0]
click at [1115, 723] on svg-icon at bounding box center [1109, 734] width 22 height 22
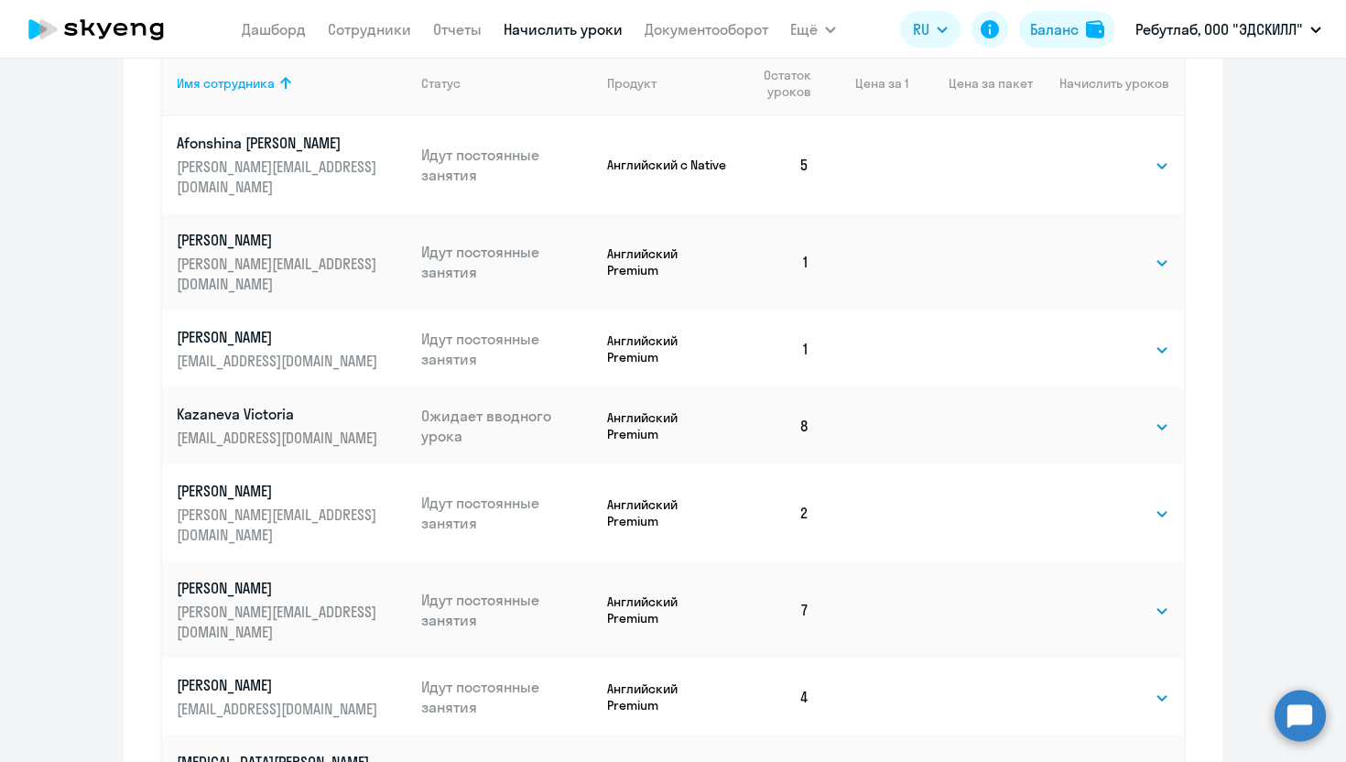
scroll to position [1057, 0]
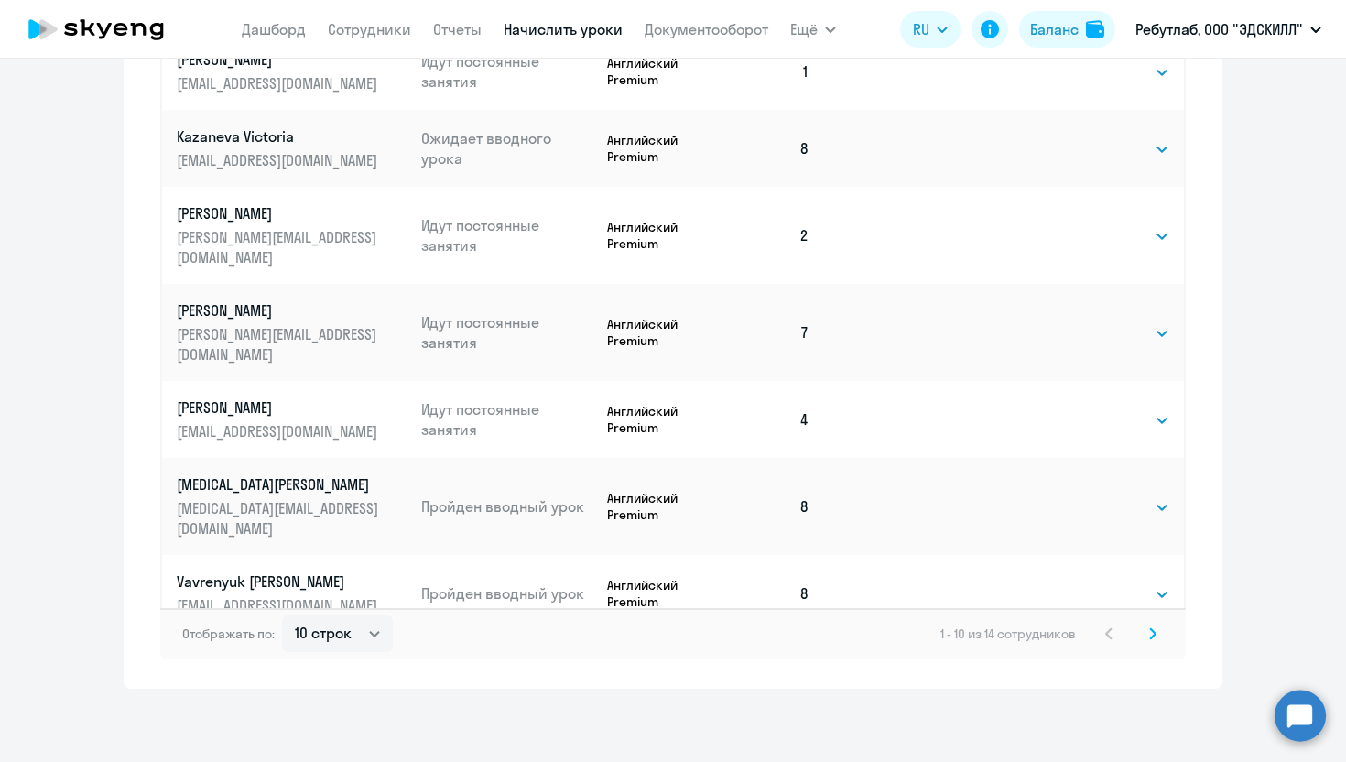
click at [1149, 631] on icon at bounding box center [1152, 633] width 7 height 13
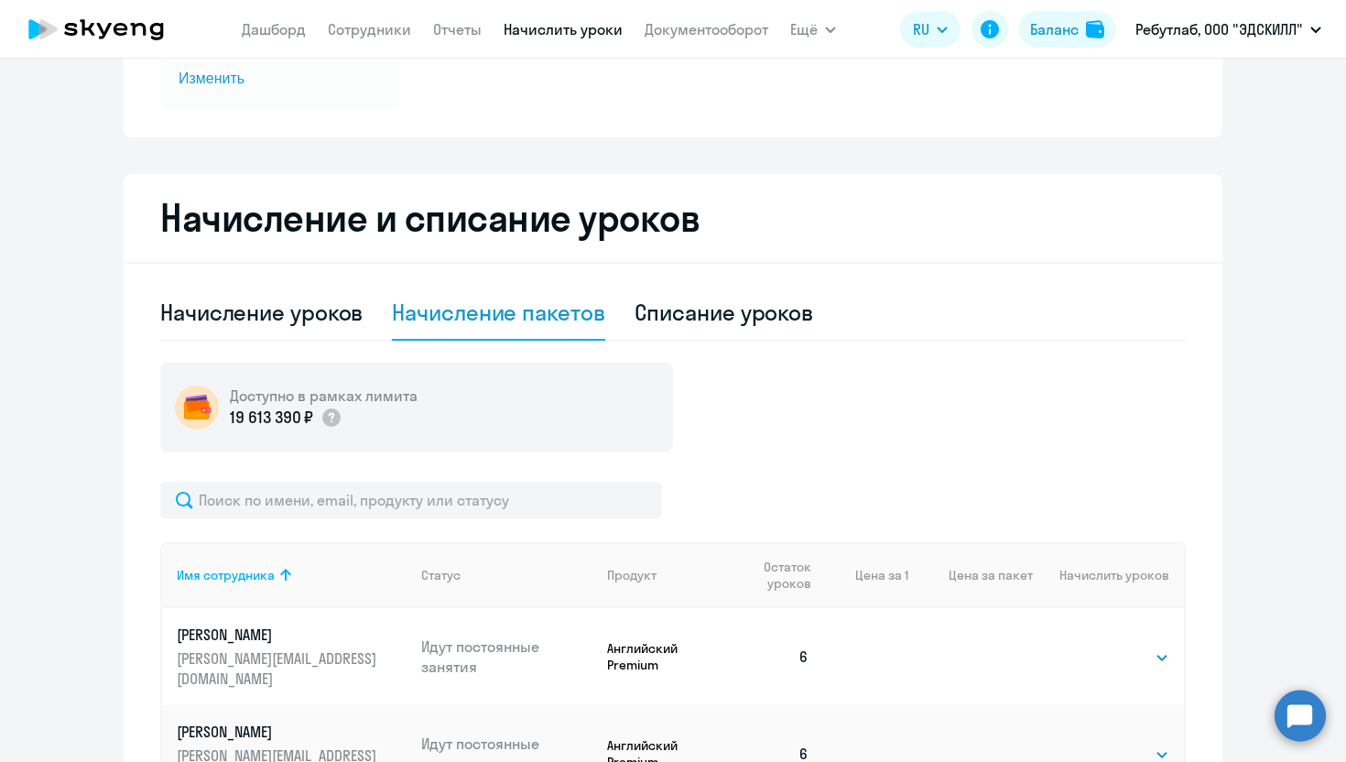
scroll to position [595, 0]
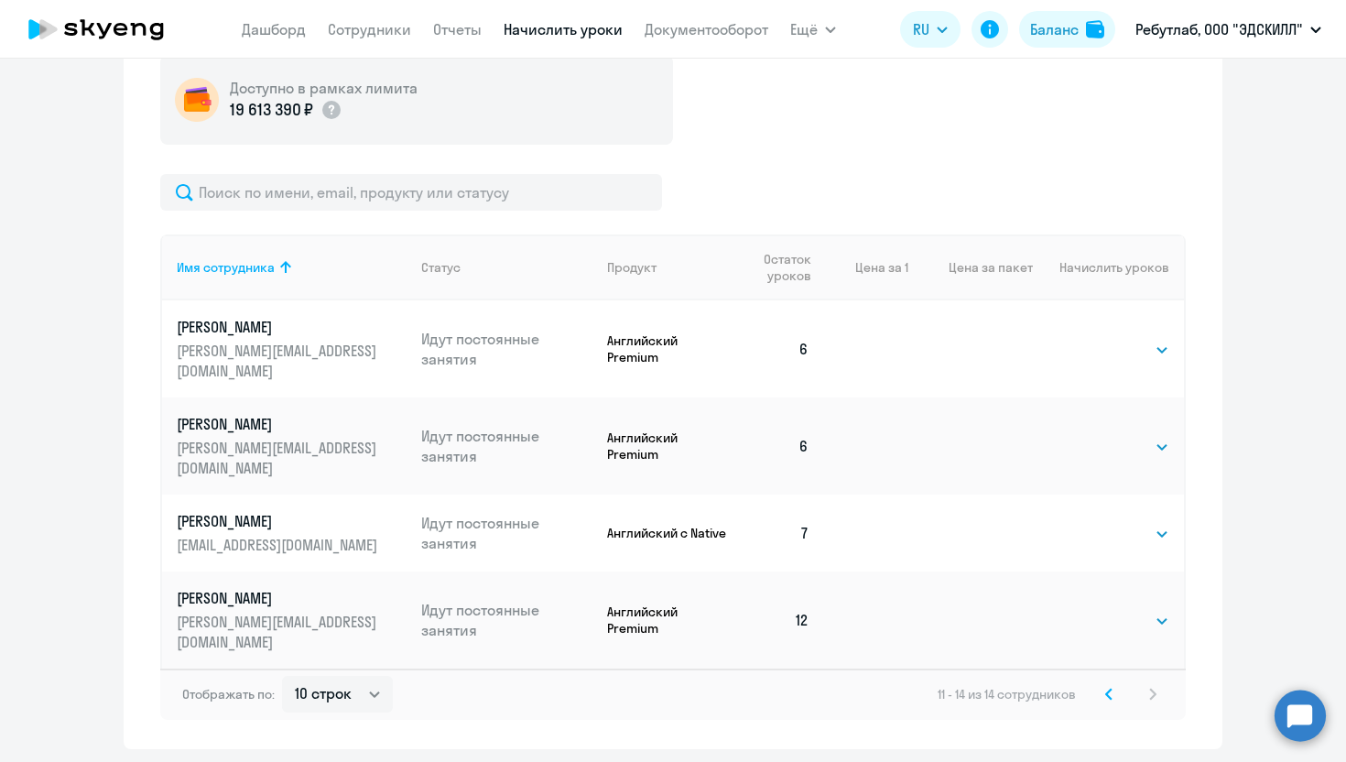
click at [1113, 683] on svg-icon at bounding box center [1109, 694] width 22 height 22
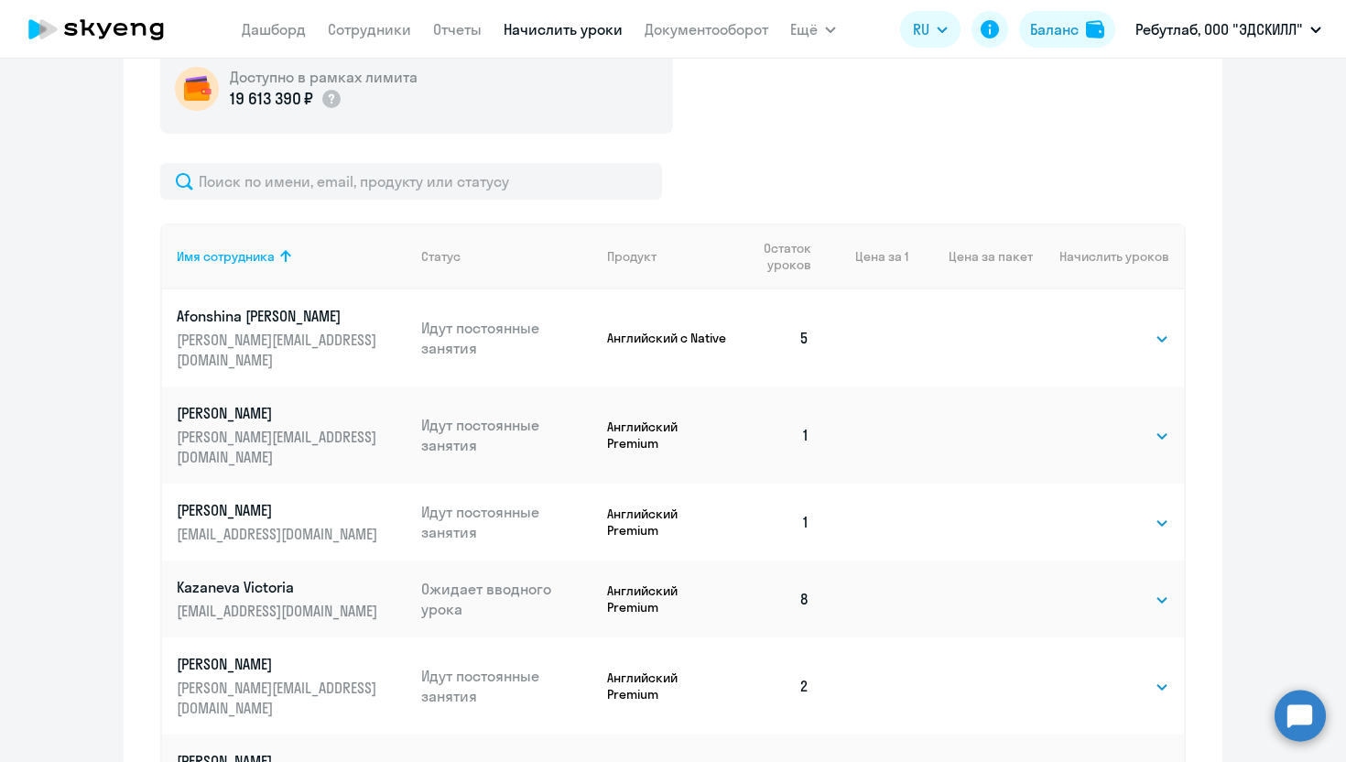
scroll to position [615, 0]
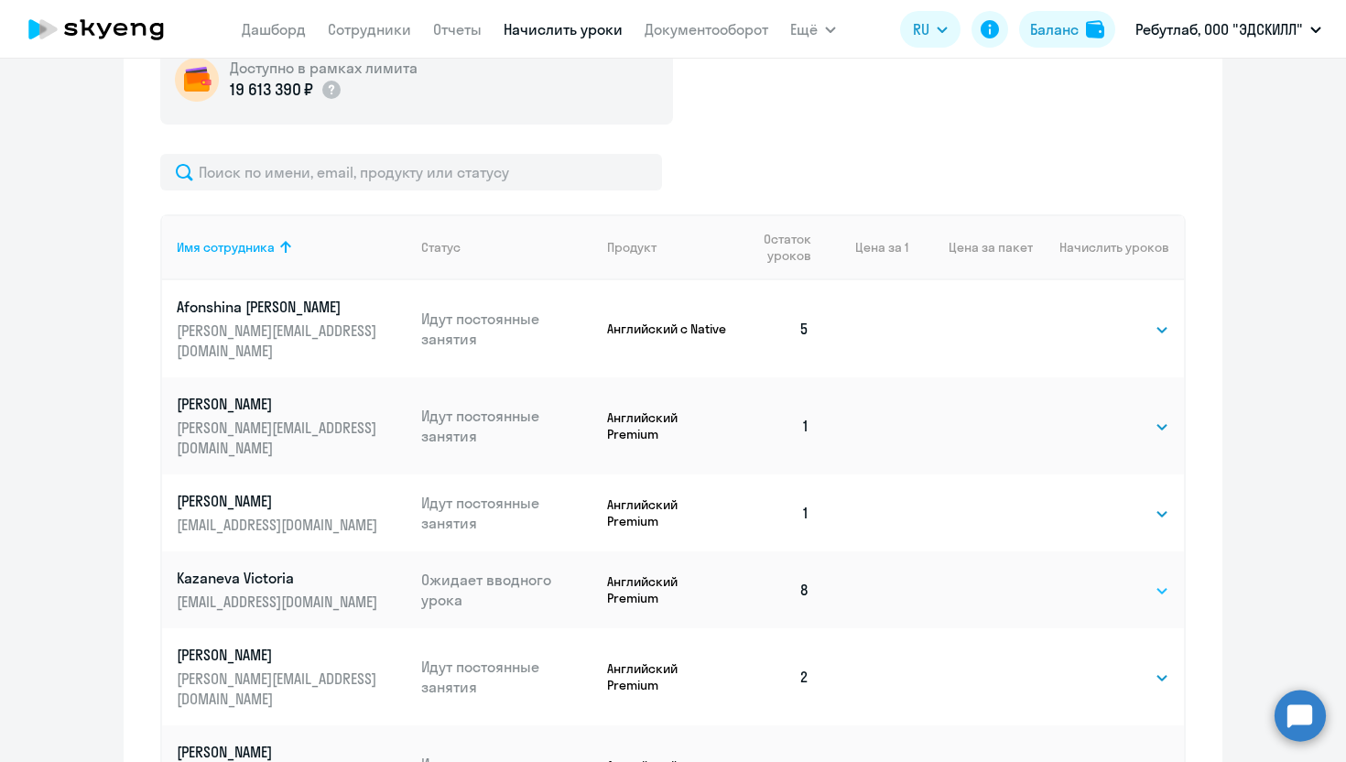
click at [1127, 580] on select "Выбрать 4 8 16 32 64" at bounding box center [1131, 591] width 75 height 22
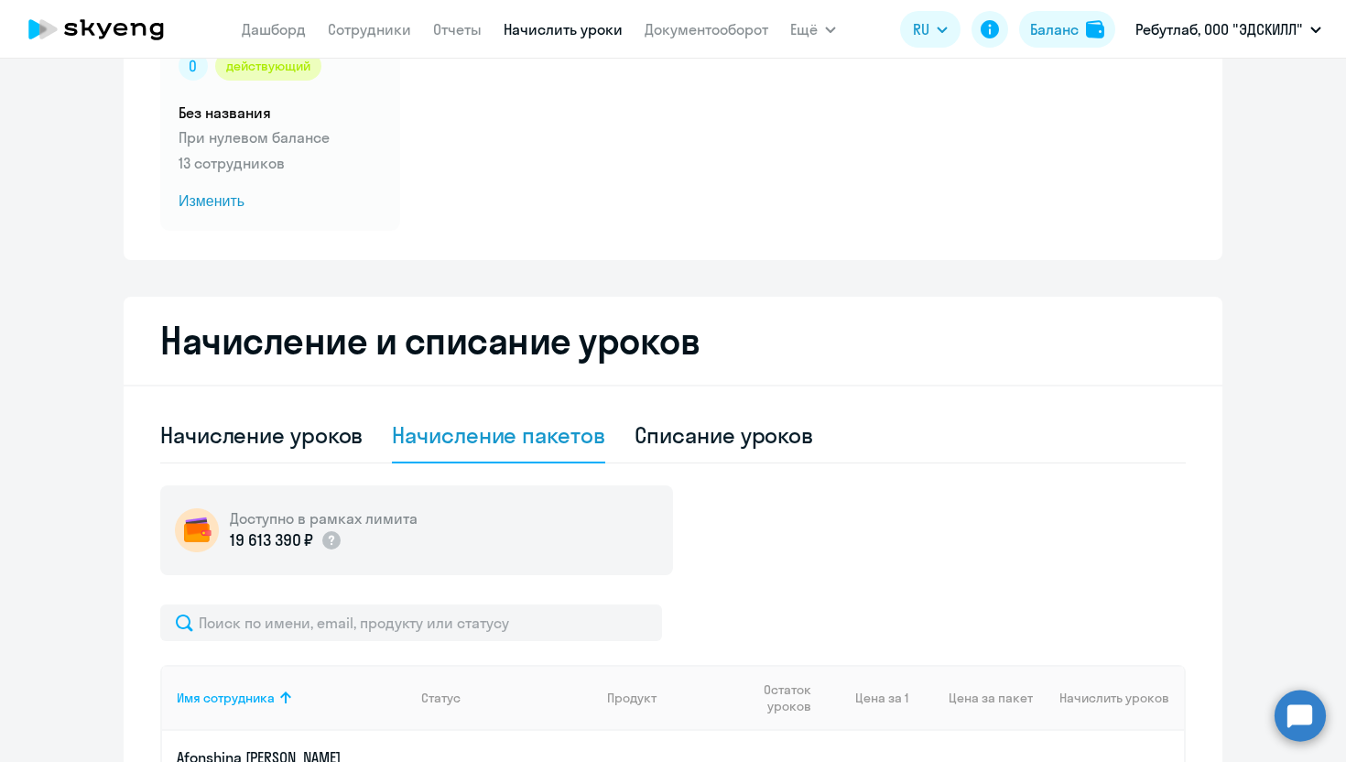
scroll to position [0, 0]
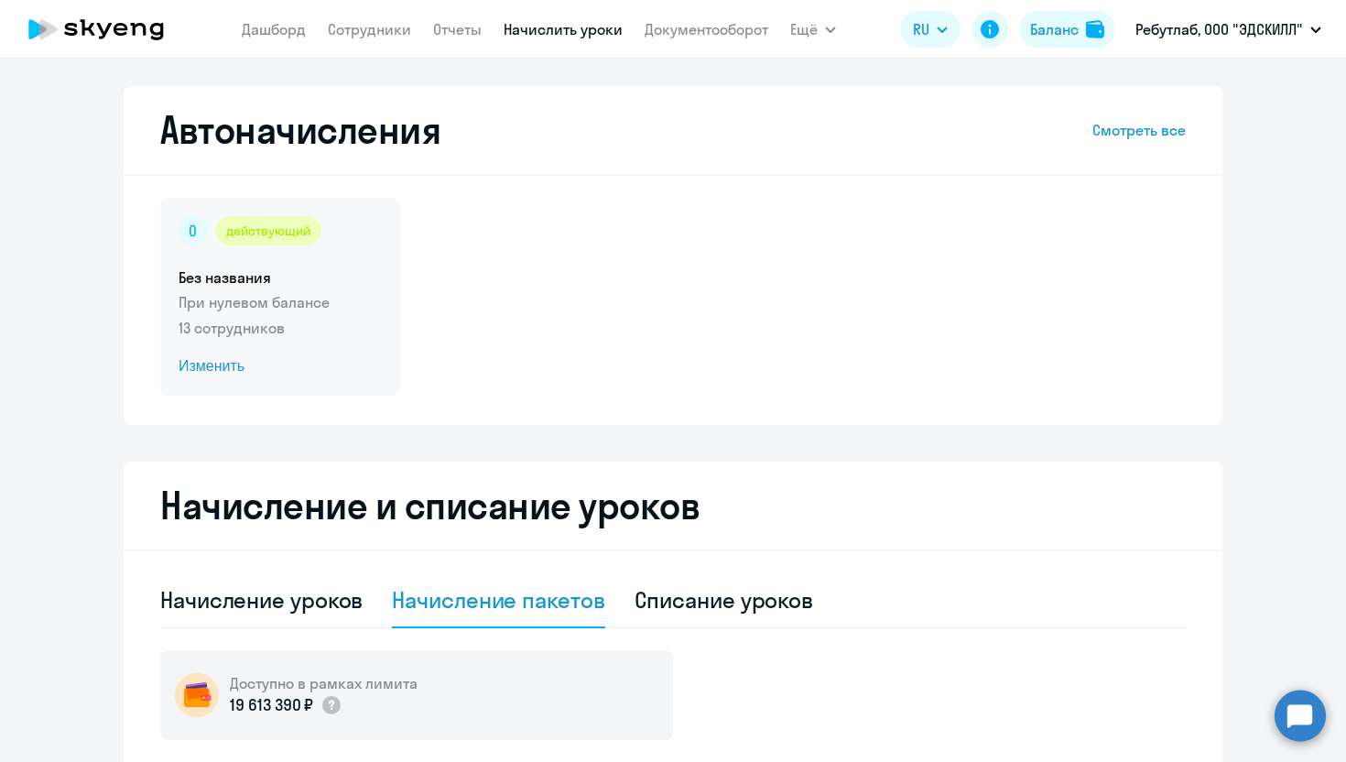
click at [223, 364] on span "Изменить" at bounding box center [280, 366] width 203 height 22
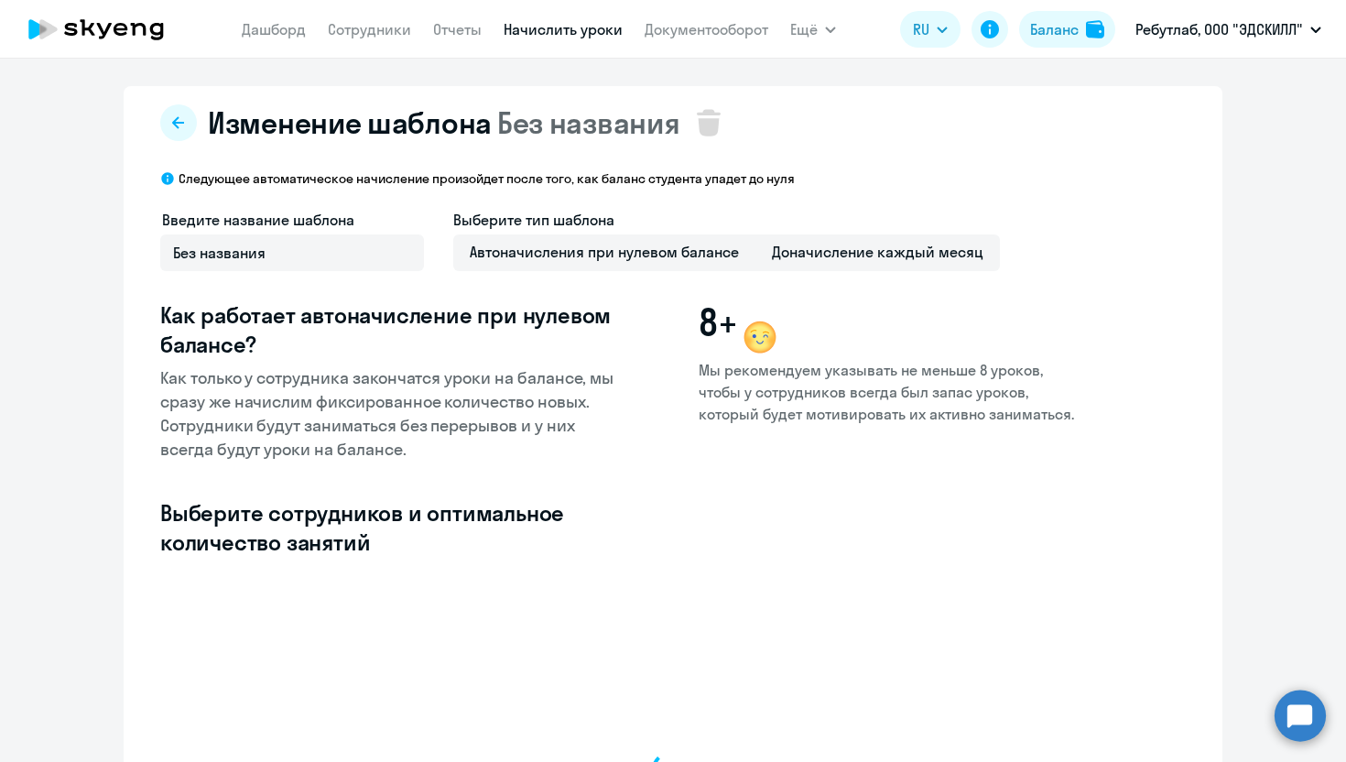
select select "10"
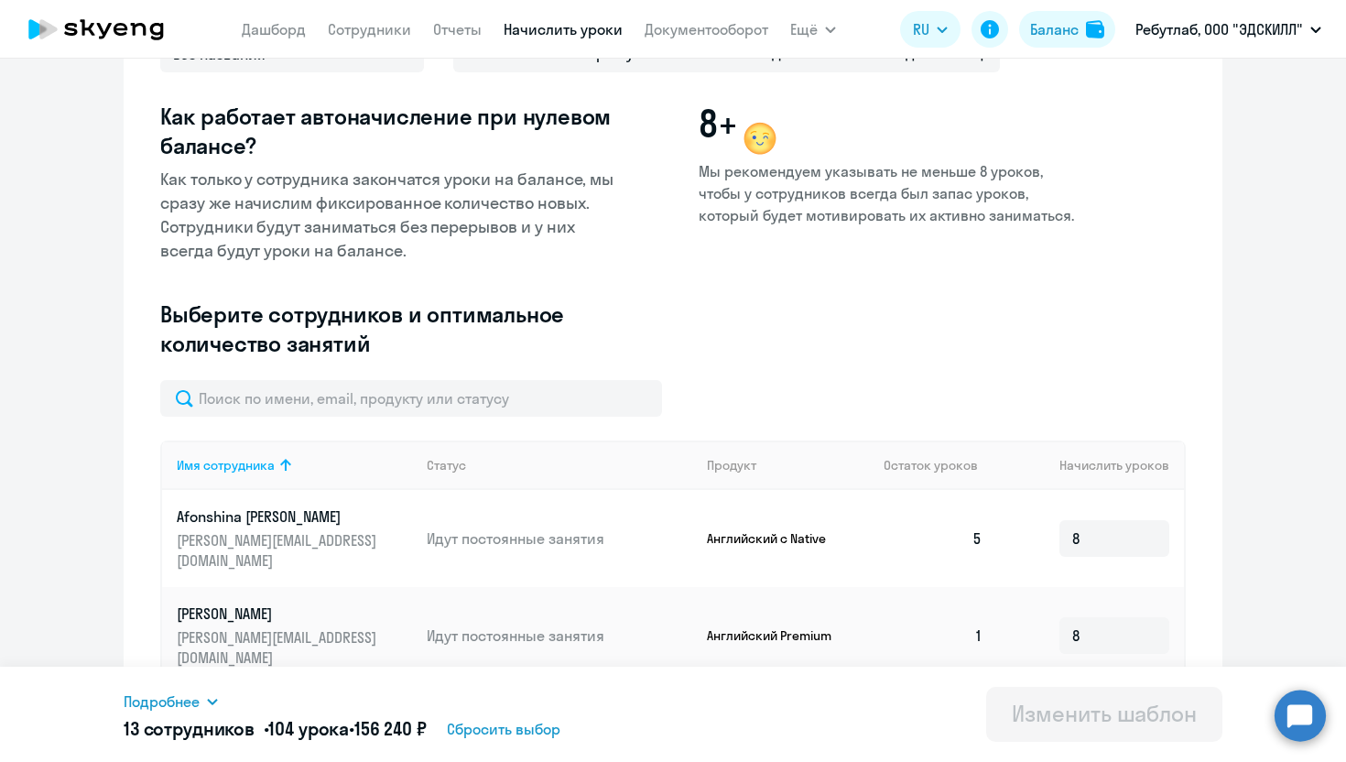
scroll to position [496, 0]
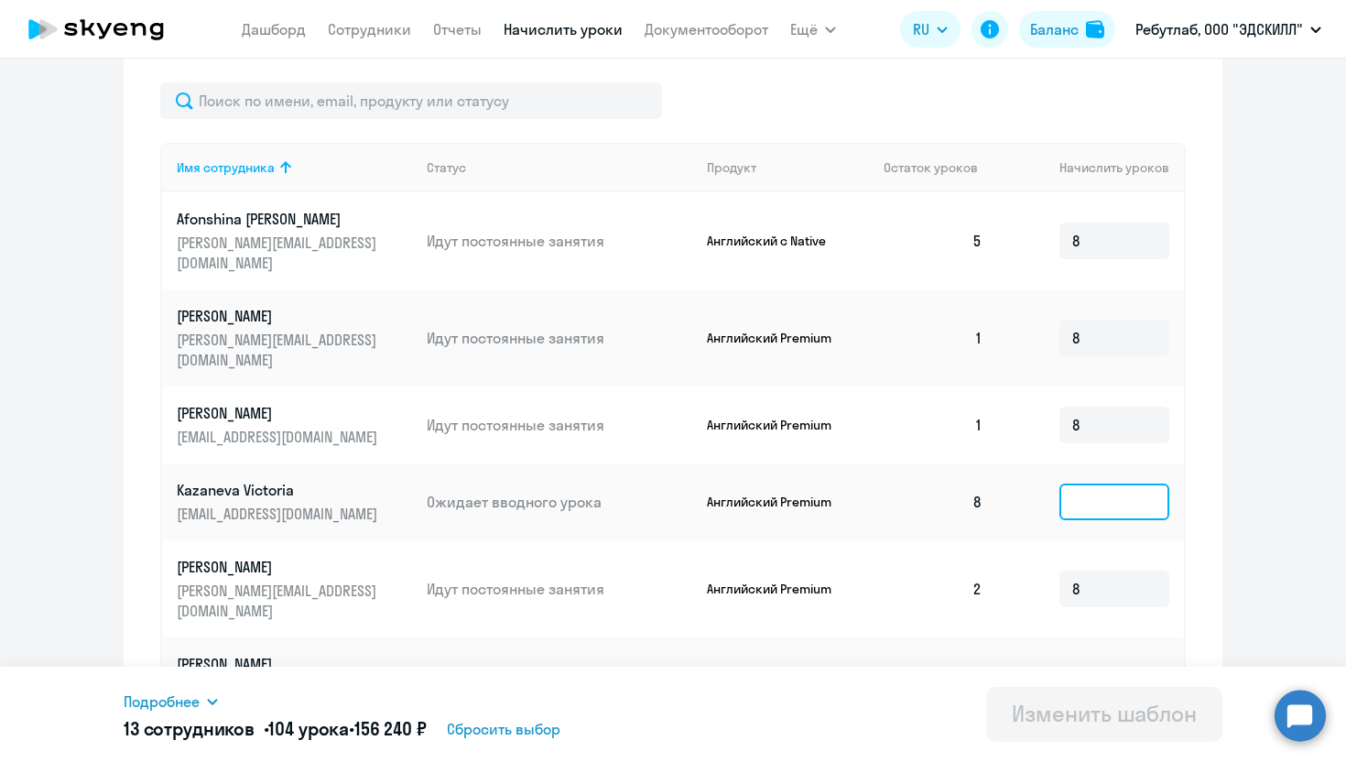
click at [1122, 484] on input at bounding box center [1115, 502] width 110 height 37
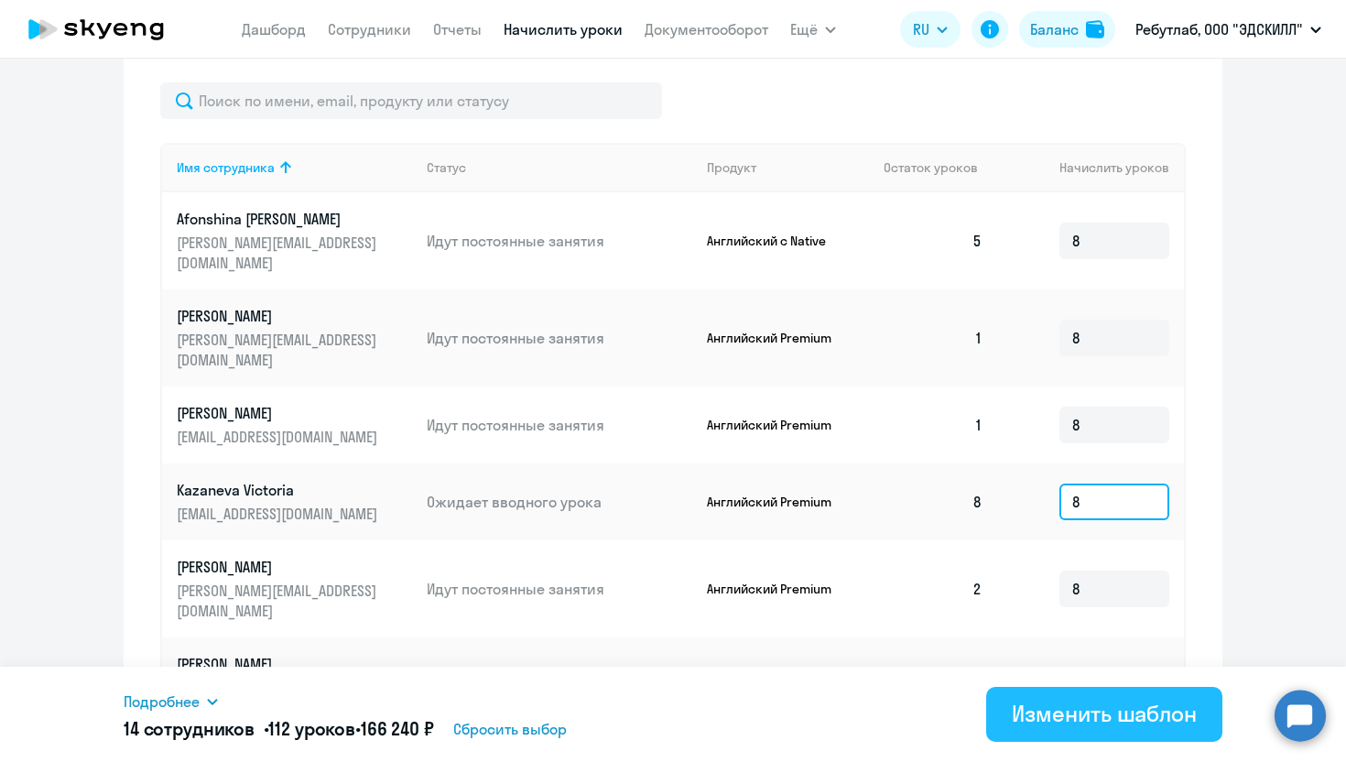
type input "8"
click at [1092, 713] on div "Изменить шаблон" at bounding box center [1104, 713] width 185 height 29
